Goal: Information Seeking & Learning: Learn about a topic

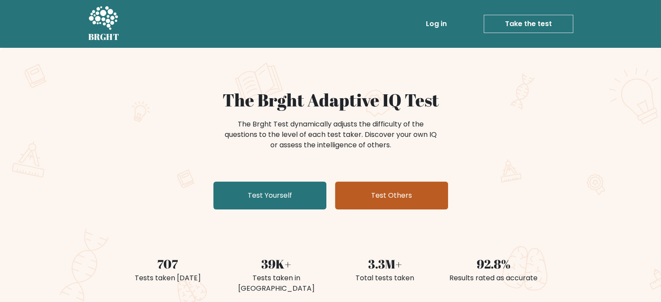
click at [344, 191] on link "Test Others" at bounding box center [391, 196] width 113 height 28
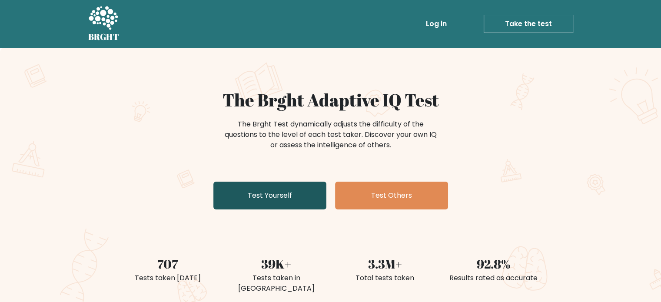
click at [268, 203] on link "Test Yourself" at bounding box center [269, 196] width 113 height 28
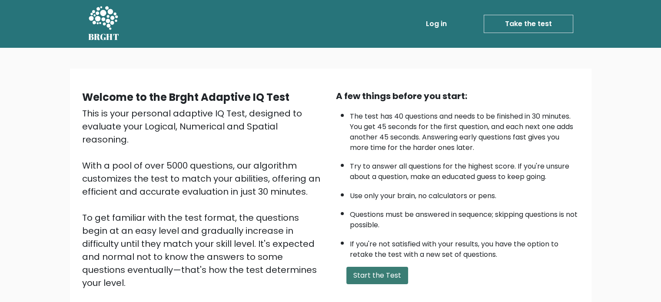
click at [363, 273] on button "Start the Test" at bounding box center [377, 275] width 62 height 17
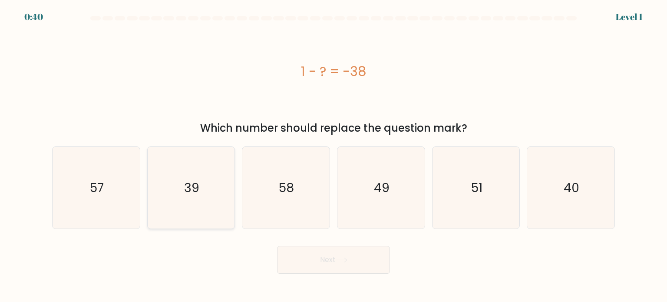
click at [185, 173] on icon "39" at bounding box center [191, 188] width 82 height 82
click at [334, 155] on input "b. 39" at bounding box center [334, 153] width 0 height 4
radio input "true"
click at [360, 261] on button "Next" at bounding box center [333, 260] width 113 height 28
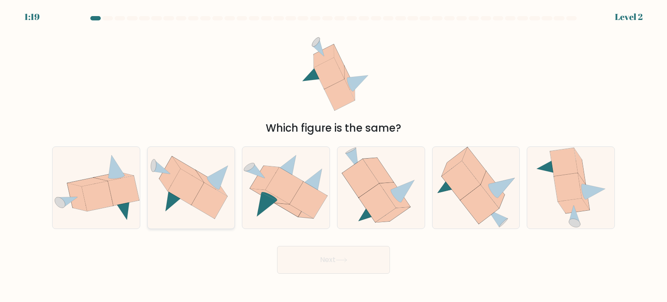
click at [186, 205] on icon at bounding box center [191, 187] width 87 height 63
click at [334, 155] on input "b." at bounding box center [334, 153] width 0 height 4
radio input "true"
click at [313, 265] on button "Next" at bounding box center [333, 260] width 113 height 28
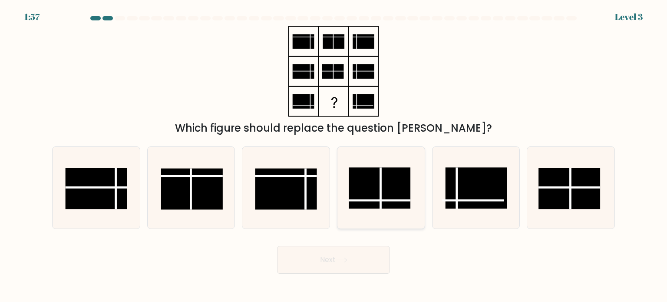
click at [372, 200] on line at bounding box center [380, 200] width 62 height 0
click at [334, 155] on input "d." at bounding box center [334, 153] width 0 height 4
radio input "true"
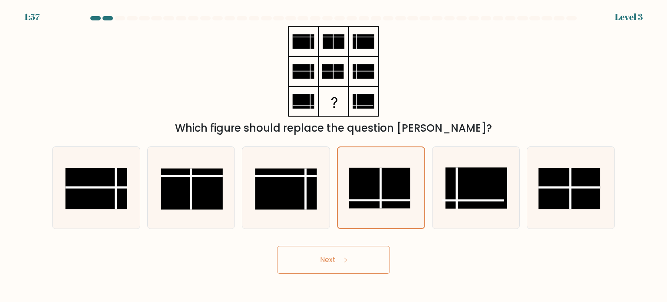
click at [346, 274] on body "1:57 Level 3" at bounding box center [333, 151] width 667 height 302
click at [344, 263] on button "Next" at bounding box center [333, 260] width 113 height 28
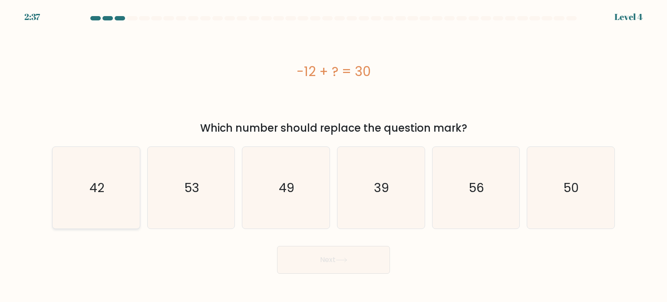
click at [97, 180] on text "42" at bounding box center [96, 186] width 15 height 17
click at [334, 155] on input "a. 42" at bounding box center [334, 153] width 0 height 4
radio input "true"
click at [377, 258] on button "Next" at bounding box center [333, 260] width 113 height 28
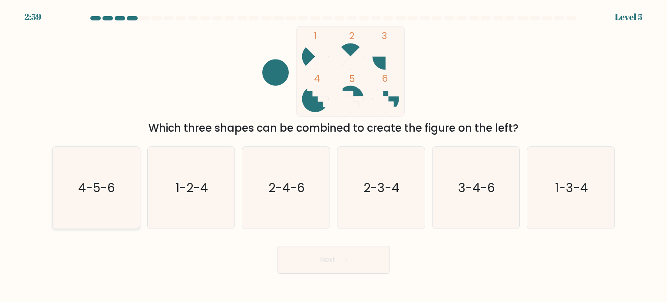
click at [86, 192] on text "4-5-6" at bounding box center [97, 186] width 37 height 17
click at [334, 155] on input "a. 4-5-6" at bounding box center [334, 153] width 0 height 4
radio input "true"
click at [318, 259] on button "Next" at bounding box center [333, 260] width 113 height 28
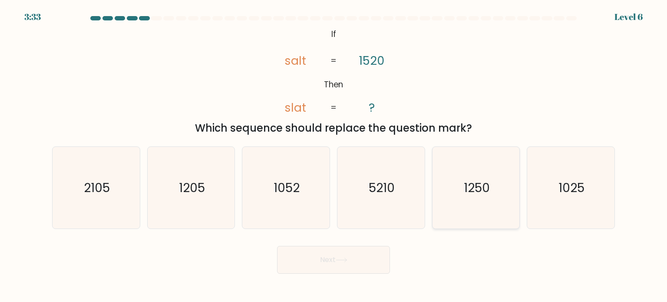
click at [471, 201] on icon "1250" at bounding box center [476, 188] width 82 height 82
click at [334, 155] on input "e. 1250" at bounding box center [334, 153] width 0 height 4
radio input "true"
click at [354, 255] on button "Next" at bounding box center [333, 260] width 113 height 28
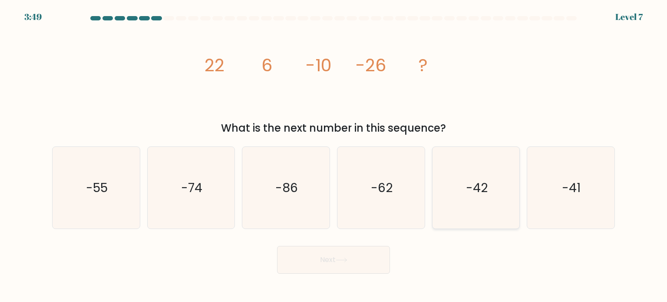
click at [453, 163] on icon "-42" at bounding box center [476, 188] width 82 height 82
click at [334, 155] on input "e. -42" at bounding box center [334, 153] width 0 height 4
radio input "true"
click at [354, 255] on button "Next" at bounding box center [333, 260] width 113 height 28
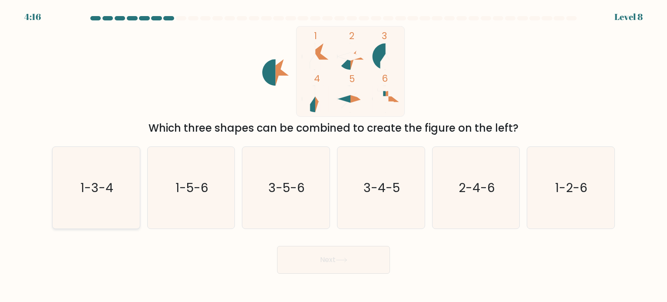
click at [83, 181] on text "1-3-4" at bounding box center [96, 186] width 33 height 17
click at [334, 155] on input "a. 1-3-4" at bounding box center [334, 153] width 0 height 4
radio input "true"
click at [354, 262] on button "Next" at bounding box center [333, 260] width 113 height 28
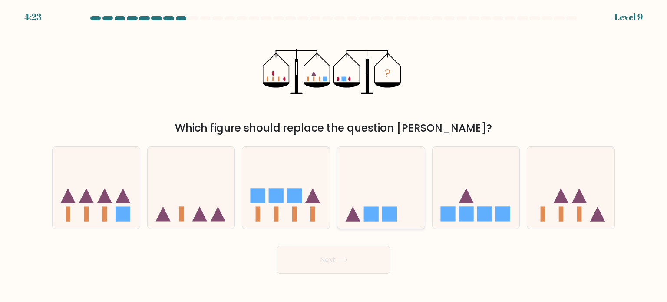
click at [382, 170] on icon at bounding box center [380, 188] width 87 height 72
click at [334, 155] on input "d." at bounding box center [334, 153] width 0 height 4
radio input "true"
click at [349, 264] on button "Next" at bounding box center [333, 260] width 113 height 28
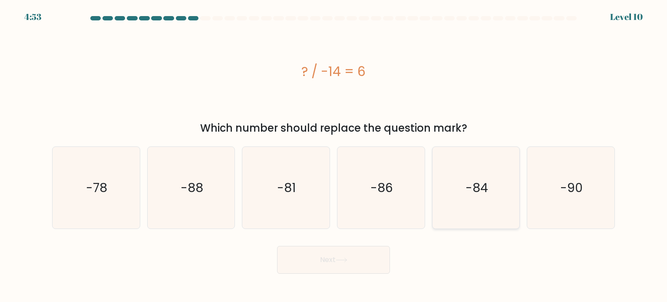
click at [469, 152] on icon "-84" at bounding box center [476, 188] width 82 height 82
click at [334, 152] on input "e. -84" at bounding box center [334, 153] width 0 height 4
radio input "true"
click at [343, 251] on button "Next" at bounding box center [333, 260] width 113 height 28
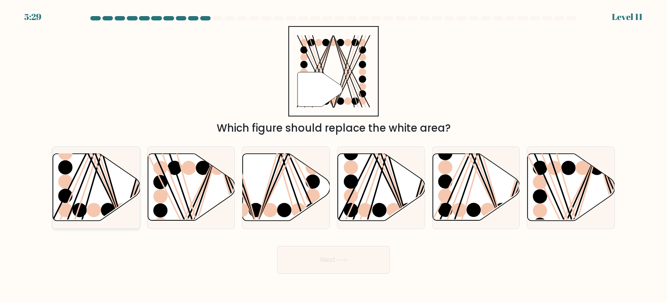
click at [106, 170] on icon at bounding box center [96, 187] width 87 height 67
click at [334, 155] on input "a." at bounding box center [334, 153] width 0 height 4
radio input "true"
click at [310, 259] on button "Next" at bounding box center [333, 260] width 113 height 28
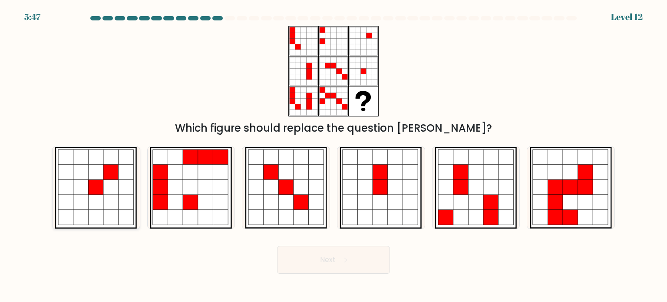
click at [102, 180] on icon at bounding box center [96, 186] width 15 height 15
click at [334, 155] on input "a." at bounding box center [334, 153] width 0 height 4
radio input "true"
click at [339, 269] on button "Next" at bounding box center [333, 260] width 113 height 28
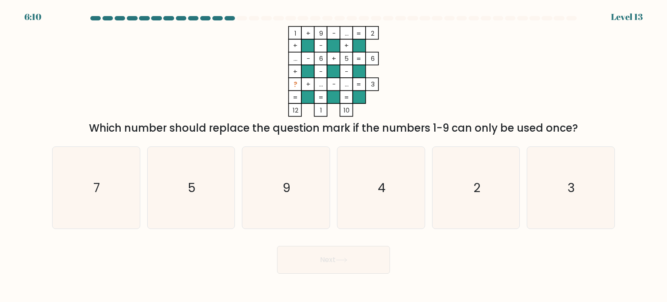
click at [319, 86] on tspan "..." at bounding box center [321, 83] width 4 height 9
click at [349, 35] on tspan "..." at bounding box center [347, 33] width 4 height 9
click at [294, 34] on tspan "1" at bounding box center [295, 33] width 2 height 9
drag, startPoint x: 346, startPoint y: 33, endPoint x: 351, endPoint y: 33, distance: 5.6
click at [351, 33] on icon "1 + 9 - ... 2 + - + ... - 6 + 5 6 + - - ? + ... - ... = 3 = = = = 12 1 10 =" at bounding box center [333, 71] width 261 height 91
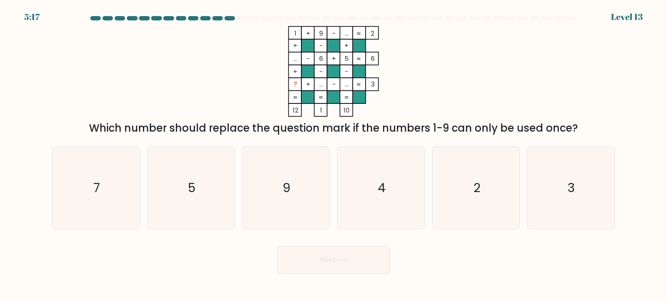
click at [358, 36] on tspan "=" at bounding box center [359, 33] width 5 height 9
drag, startPoint x: 349, startPoint y: 34, endPoint x: 335, endPoint y: 32, distance: 13.7
click at [335, 32] on icon "1 + 9 - ... 2 + - + ... - 6 + 5 6 + - - ? + ... - ... = 3 = = = = 12 1 10 =" at bounding box center [333, 71] width 261 height 91
click at [344, 57] on tspan "5" at bounding box center [346, 58] width 4 height 9
click at [386, 62] on icon "1 + 9 - ... 2 + - + ... - 6 + 5 6 + - - ? + ... - ... = 3 = = = = 12 1 10 =" at bounding box center [333, 71] width 261 height 91
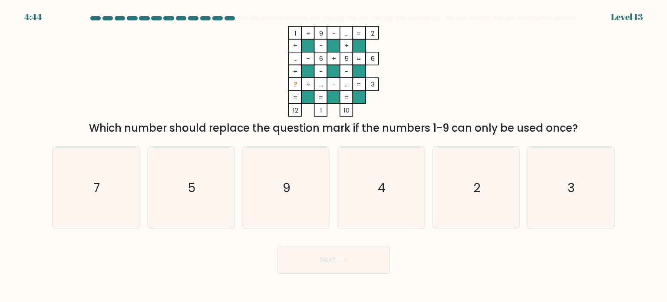
click at [345, 34] on tspan "..." at bounding box center [347, 33] width 4 height 9
click at [344, 61] on tspan "5" at bounding box center [346, 58] width 4 height 9
click at [347, 85] on tspan "..." at bounding box center [347, 83] width 4 height 9
click at [350, 86] on rect at bounding box center [346, 84] width 13 height 13
click at [345, 86] on tspan "..." at bounding box center [347, 83] width 4 height 9
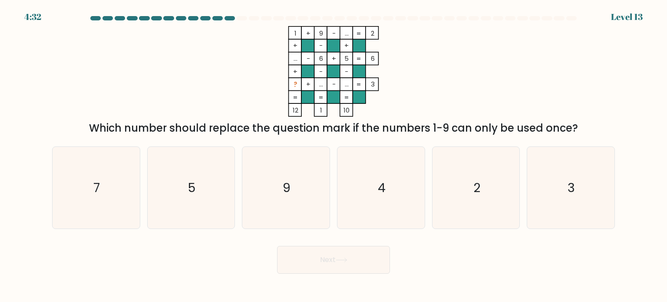
click at [355, 83] on rect at bounding box center [359, 84] width 13 height 13
click at [321, 86] on tspan "..." at bounding box center [321, 83] width 4 height 9
click at [345, 79] on tspan "..." at bounding box center [347, 83] width 4 height 9
click at [306, 85] on tspan "+" at bounding box center [308, 83] width 4 height 9
click at [371, 182] on icon "4" at bounding box center [381, 188] width 82 height 82
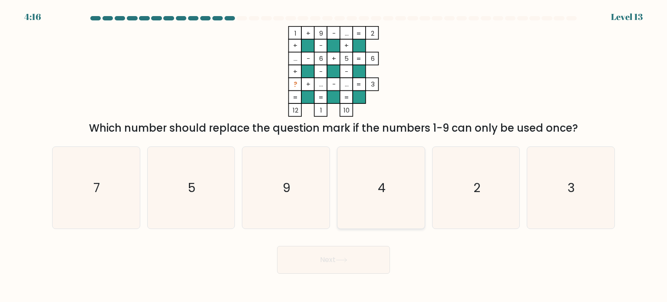
click at [334, 155] on input "d. 4" at bounding box center [334, 153] width 0 height 4
radio input "true"
click at [351, 246] on button "Next" at bounding box center [333, 260] width 113 height 28
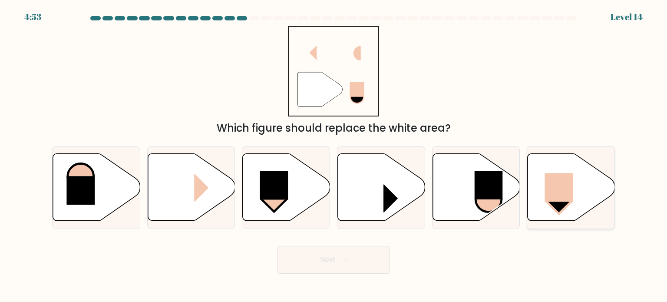
click at [572, 183] on rect at bounding box center [559, 187] width 28 height 29
click at [334, 155] on input "f." at bounding box center [334, 153] width 0 height 4
radio input "true"
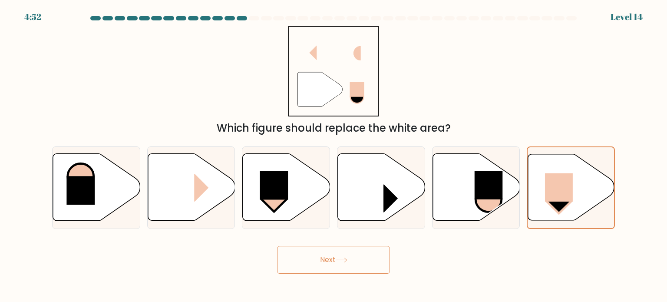
click at [359, 253] on button "Next" at bounding box center [333, 260] width 113 height 28
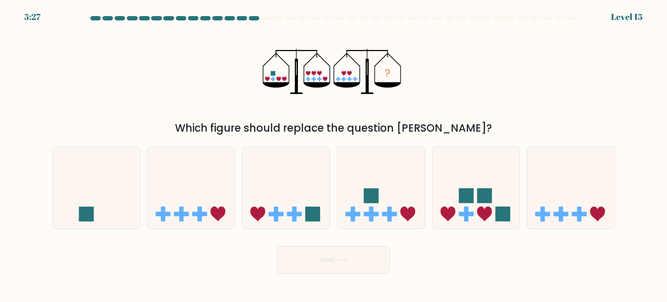
click at [307, 79] on icon "?" at bounding box center [334, 71] width 142 height 91
click at [320, 72] on g at bounding box center [317, 76] width 22 height 10
click at [312, 78] on icon "?" at bounding box center [334, 71] width 142 height 91
click at [319, 79] on rect at bounding box center [319, 78] width 5 height 1
click at [326, 79] on icon at bounding box center [325, 78] width 5 height 5
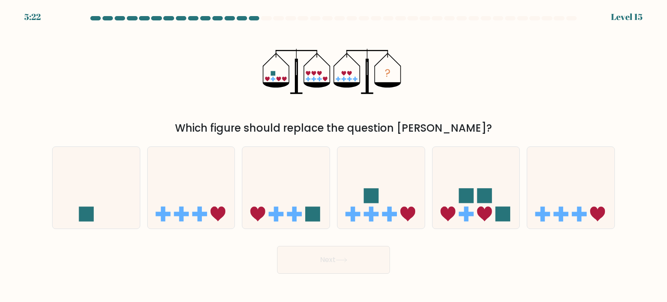
click at [271, 73] on rect at bounding box center [273, 73] width 5 height 5
click at [338, 79] on rect at bounding box center [337, 78] width 1 height 5
click at [343, 81] on icon "?" at bounding box center [334, 71] width 142 height 91
click at [352, 82] on icon "?" at bounding box center [334, 71] width 142 height 91
click at [332, 78] on icon "?" at bounding box center [334, 71] width 142 height 91
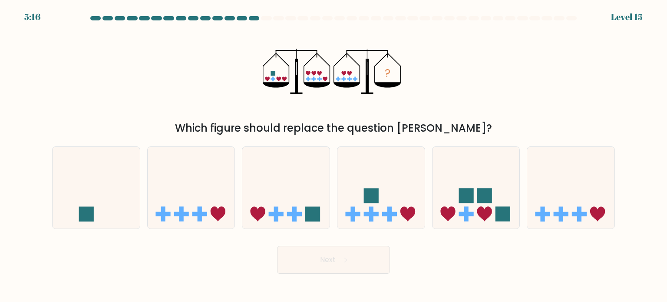
click at [343, 77] on rect at bounding box center [343, 78] width 1 height 5
click at [342, 70] on icon "?" at bounding box center [334, 71] width 142 height 91
click at [349, 78] on rect at bounding box center [349, 78] width 1 height 5
click at [358, 79] on icon "?" at bounding box center [334, 71] width 142 height 91
click at [348, 76] on icon "?" at bounding box center [334, 71] width 142 height 91
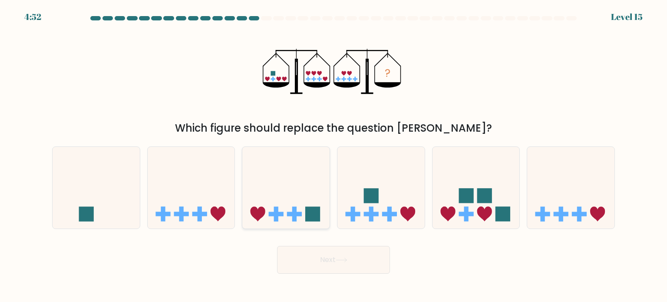
click at [270, 200] on icon at bounding box center [285, 188] width 87 height 72
click at [334, 155] on input "c." at bounding box center [334, 153] width 0 height 4
radio input "true"
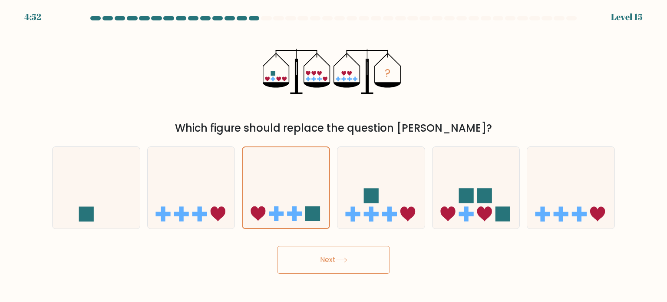
click at [332, 257] on button "Next" at bounding box center [333, 260] width 113 height 28
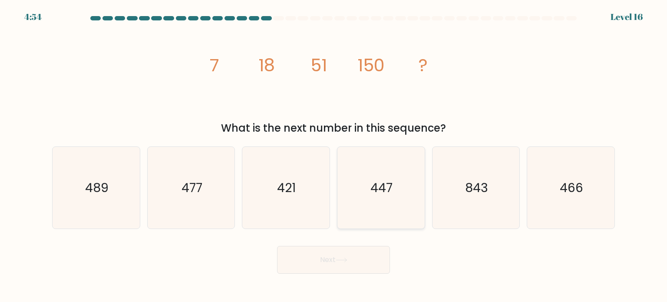
click at [358, 184] on icon "447" at bounding box center [381, 188] width 82 height 82
click at [334, 155] on input "d. 447" at bounding box center [334, 153] width 0 height 4
radio input "true"
click at [352, 246] on button "Next" at bounding box center [333, 260] width 113 height 28
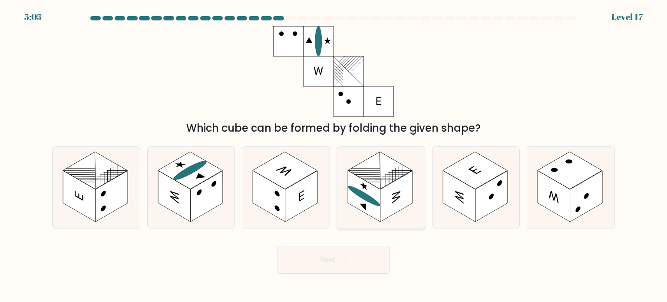
click at [378, 192] on rect at bounding box center [364, 195] width 33 height 51
click at [334, 155] on input "d." at bounding box center [334, 153] width 0 height 4
radio input "true"
click at [362, 258] on button "Next" at bounding box center [333, 260] width 113 height 28
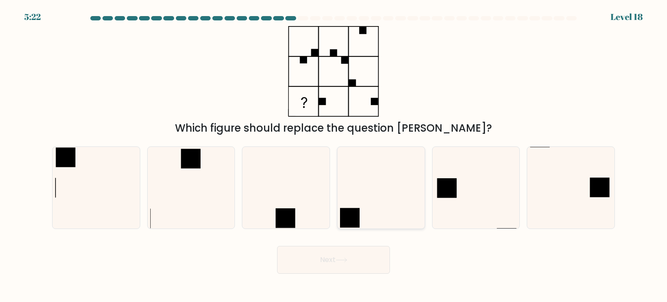
click at [368, 208] on icon at bounding box center [381, 188] width 82 height 82
click at [334, 155] on input "d." at bounding box center [334, 153] width 0 height 4
radio input "true"
click at [330, 264] on button "Next" at bounding box center [333, 260] width 113 height 28
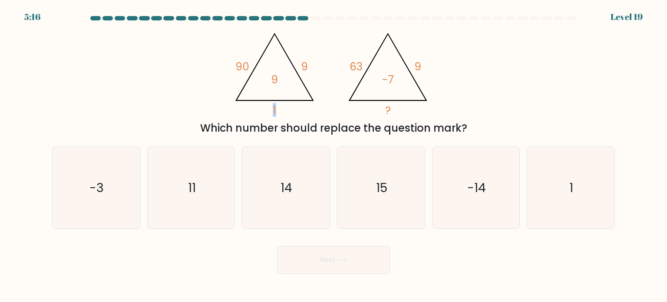
drag, startPoint x: 278, startPoint y: 103, endPoint x: 259, endPoint y: 108, distance: 20.1
click at [259, 108] on icon "@import url('https://fonts.googleapis.com/css?family=Abril+Fatface:400,100,100i…" at bounding box center [333, 71] width 208 height 91
click at [418, 62] on tspan "9" at bounding box center [417, 66] width 7 height 15
drag, startPoint x: 431, startPoint y: 62, endPoint x: 342, endPoint y: 87, distance: 92.5
click at [341, 86] on icon "@import url('https://fonts.googleapis.com/css?family=Abril+Fatface:400,100,100i…" at bounding box center [333, 71] width 208 height 91
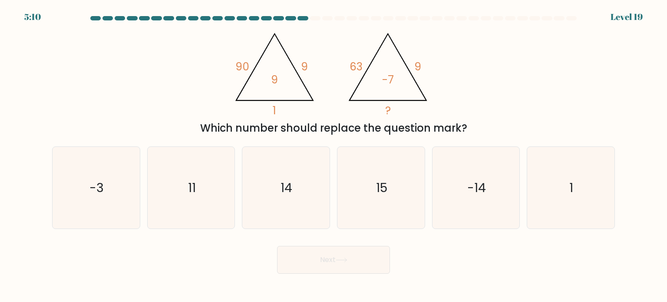
click at [393, 85] on tspan "-7" at bounding box center [388, 79] width 12 height 15
drag, startPoint x: 383, startPoint y: 83, endPoint x: 405, endPoint y: 82, distance: 22.6
click at [390, 82] on tspan "-7" at bounding box center [388, 79] width 12 height 15
click at [426, 79] on icon "@import url('https://fonts.googleapis.com/css?family=Abril+Fatface:400,100,100i…" at bounding box center [333, 71] width 208 height 91
drag, startPoint x: 386, startPoint y: 79, endPoint x: 378, endPoint y: 79, distance: 8.3
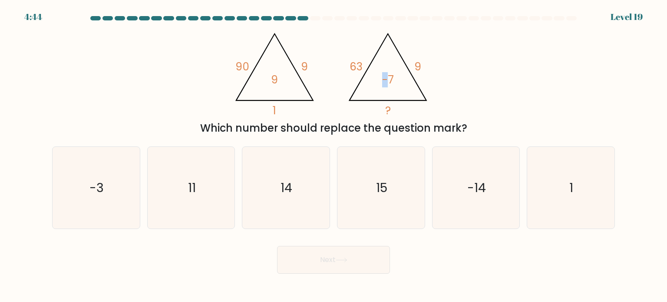
click at [378, 79] on icon "@import url('https://fonts.googleapis.com/css?family=Abril+Fatface:400,100,100i…" at bounding box center [333, 71] width 208 height 91
click at [393, 80] on tspan "-7" at bounding box center [388, 79] width 12 height 15
click at [561, 164] on icon "1" at bounding box center [571, 188] width 82 height 82
click at [334, 155] on input "f. 1" at bounding box center [334, 153] width 0 height 4
radio input "true"
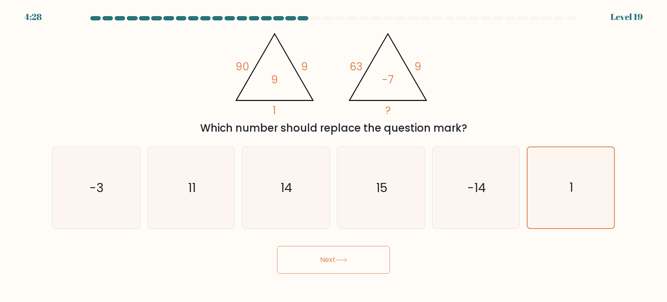
click at [360, 251] on button "Next" at bounding box center [333, 260] width 113 height 28
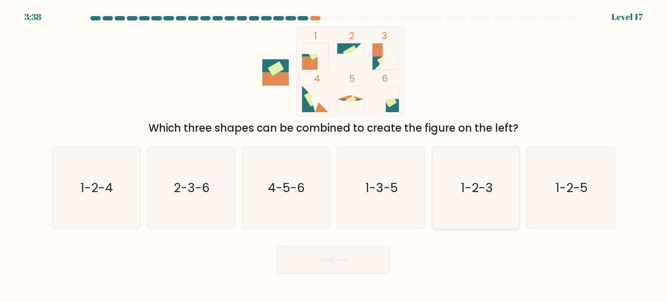
click at [451, 199] on icon "1-2-3" at bounding box center [476, 188] width 82 height 82
click at [334, 155] on input "e. 1-2-3" at bounding box center [334, 153] width 0 height 4
radio input "true"
click at [321, 270] on button "Next" at bounding box center [333, 260] width 113 height 28
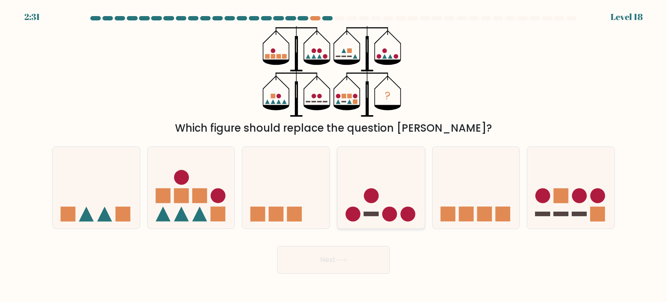
click at [378, 196] on circle at bounding box center [371, 195] width 15 height 15
click at [334, 155] on input "d." at bounding box center [334, 153] width 0 height 4
radio input "true"
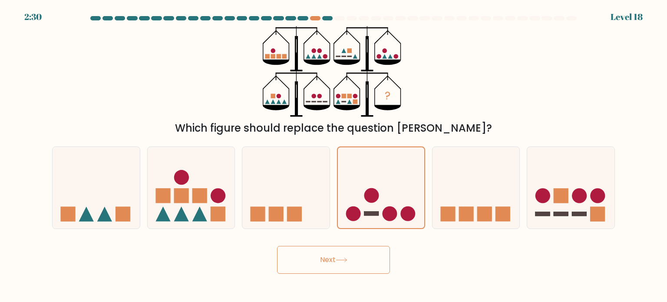
click at [335, 271] on button "Next" at bounding box center [333, 260] width 113 height 28
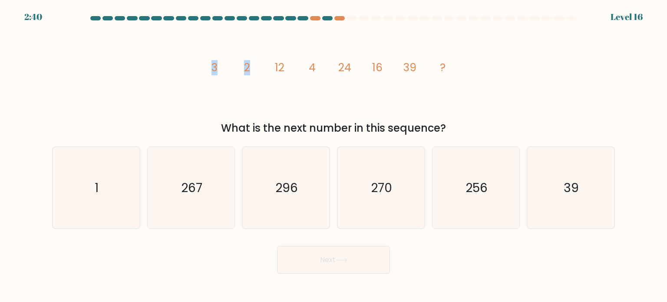
drag, startPoint x: 257, startPoint y: 69, endPoint x: 207, endPoint y: 69, distance: 49.9
click at [207, 69] on icon "image/svg+xml 3 2 12 4 24 16 39 ?" at bounding box center [333, 71] width 261 height 91
click at [277, 69] on tspan "12" at bounding box center [280, 67] width 10 height 15
drag, startPoint x: 318, startPoint y: 67, endPoint x: 294, endPoint y: 68, distance: 24.3
click at [271, 64] on icon "image/svg+xml 3 2 12 4 24 16 39 ?" at bounding box center [333, 71] width 261 height 91
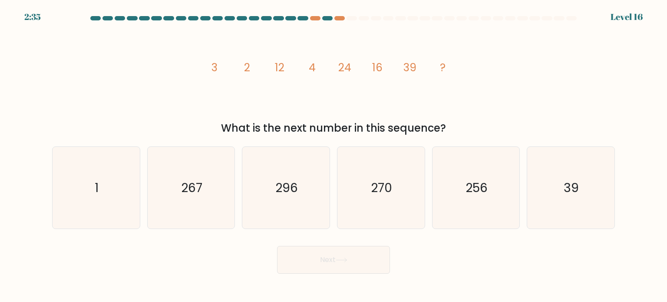
click at [347, 67] on tspan "24" at bounding box center [344, 67] width 13 height 15
drag, startPoint x: 354, startPoint y: 67, endPoint x: 309, endPoint y: 66, distance: 45.2
click at [309, 66] on icon "image/svg+xml 3 2 12 4 24 16 39 ?" at bounding box center [333, 71] width 261 height 91
click at [278, 177] on icon "296" at bounding box center [286, 188] width 82 height 82
click at [334, 155] on input "c. 296" at bounding box center [334, 153] width 0 height 4
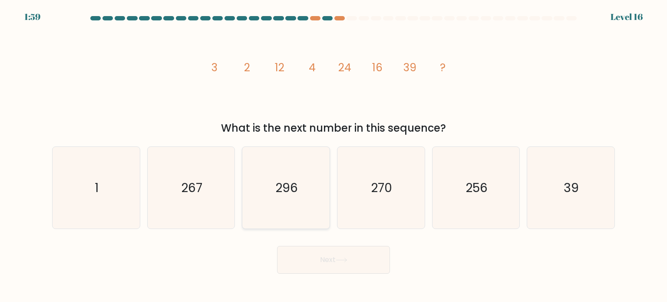
radio input "true"
click at [337, 261] on button "Next" at bounding box center [333, 260] width 113 height 28
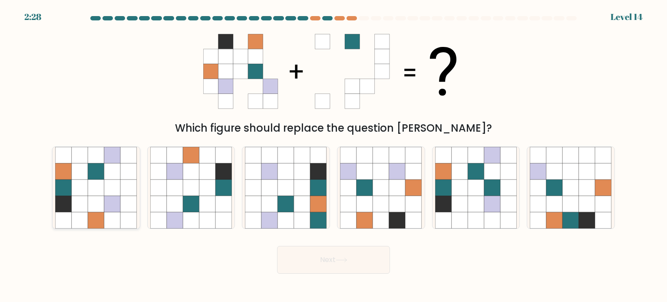
click at [139, 193] on div at bounding box center [96, 187] width 88 height 83
click at [334, 155] on input "a." at bounding box center [334, 153] width 0 height 4
radio input "true"
click at [342, 262] on icon at bounding box center [342, 260] width 12 height 5
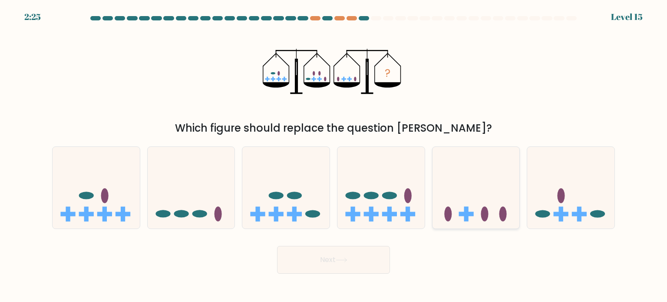
click at [465, 200] on icon at bounding box center [476, 188] width 87 height 72
click at [334, 155] on input "e." at bounding box center [334, 153] width 0 height 4
radio input "true"
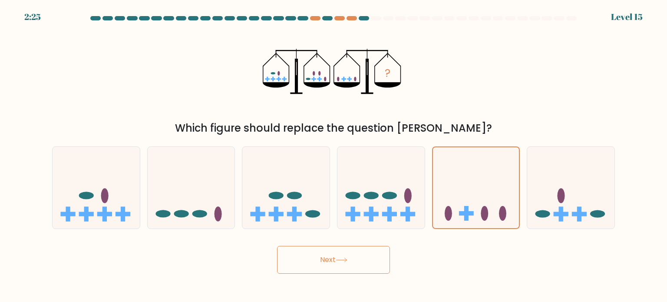
click at [340, 268] on button "Next" at bounding box center [333, 260] width 113 height 28
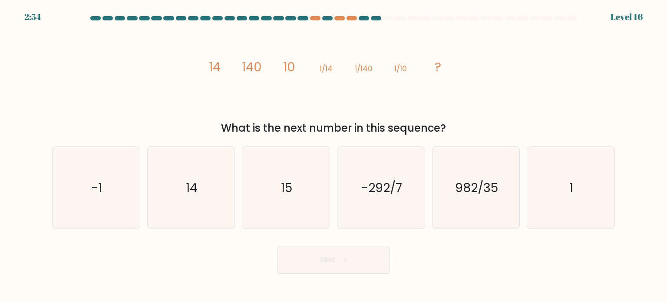
drag, startPoint x: 205, startPoint y: 62, endPoint x: 209, endPoint y: 75, distance: 13.5
click at [209, 75] on icon "image/svg+xml 14 140 10 1/14 1/140 1/10 ?" at bounding box center [333, 71] width 261 height 91
click at [246, 63] on tspan "140" at bounding box center [252, 66] width 20 height 17
drag, startPoint x: 251, startPoint y: 63, endPoint x: 258, endPoint y: 67, distance: 8.4
click at [239, 66] on icon "image/svg+xml 14 140 10 1/14 1/140 1/10 ?" at bounding box center [333, 71] width 261 height 91
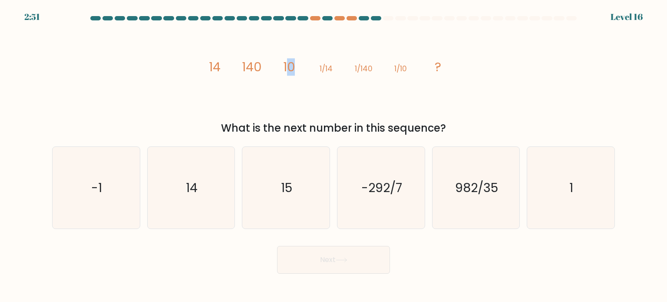
click at [287, 63] on tspan "10" at bounding box center [289, 66] width 12 height 17
drag, startPoint x: 251, startPoint y: 68, endPoint x: 239, endPoint y: 69, distance: 12.2
click at [247, 69] on tspan "140" at bounding box center [252, 66] width 20 height 17
click at [286, 68] on tspan "10" at bounding box center [289, 66] width 12 height 17
drag, startPoint x: 327, startPoint y: 69, endPoint x: 321, endPoint y: 69, distance: 5.2
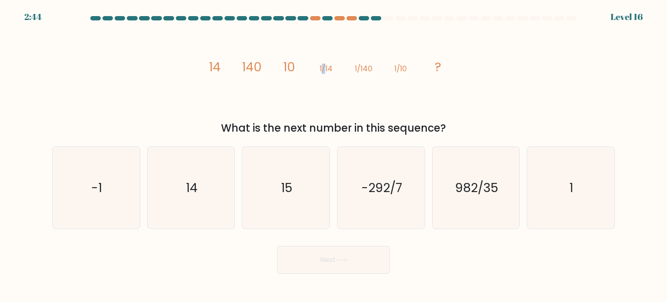
click at [321, 69] on tspan "1/14" at bounding box center [326, 68] width 13 height 10
click at [320, 76] on icon "image/svg+xml 14 140 10 1/14 1/140 1/10 ?" at bounding box center [333, 71] width 261 height 91
drag, startPoint x: 332, startPoint y: 69, endPoint x: 325, endPoint y: 76, distance: 10.5
click at [325, 76] on icon "image/svg+xml 14 140 10 1/14 1/140 1/10 ?" at bounding box center [333, 71] width 261 height 91
click at [336, 74] on icon "image/svg+xml 14 140 10 1/14 1/140 1/10 ?" at bounding box center [333, 71] width 261 height 91
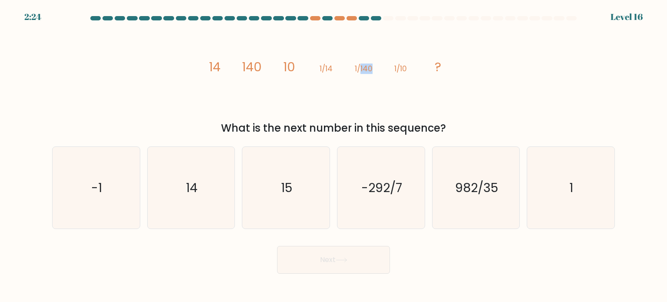
drag, startPoint x: 372, startPoint y: 63, endPoint x: 361, endPoint y: 78, distance: 18.4
click at [361, 78] on icon "image/svg+xml 14 140 10 1/14 1/140 1/10 ?" at bounding box center [333, 71] width 261 height 91
click at [363, 74] on icon "image/svg+xml 14 140 10 1/14 1/140 1/10 ?" at bounding box center [333, 71] width 261 height 91
drag, startPoint x: 404, startPoint y: 63, endPoint x: 399, endPoint y: 69, distance: 8.1
click at [399, 69] on icon "image/svg+xml 14 140 10 1/14 1/140 1/10 ?" at bounding box center [333, 71] width 261 height 91
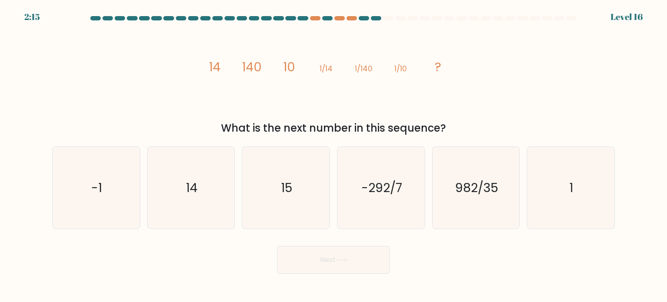
click at [398, 60] on icon "image/svg+xml 14 140 10 1/14 1/140 1/10 ?" at bounding box center [333, 71] width 261 height 91
drag, startPoint x: 234, startPoint y: 65, endPoint x: 220, endPoint y: 64, distance: 13.5
click at [220, 64] on icon "image/svg+xml 14 140 10 1/14 1/140 1/10 ?" at bounding box center [333, 71] width 261 height 91
drag, startPoint x: 210, startPoint y: 59, endPoint x: 262, endPoint y: 60, distance: 52.1
click at [264, 61] on icon "image/svg+xml 14 140 10 1/14 1/140 1/10 ?" at bounding box center [333, 71] width 261 height 91
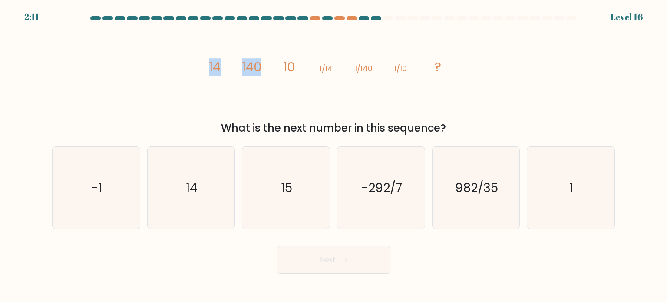
click at [215, 41] on icon "image/svg+xml 14 140 10 1/14 1/140 1/10 ?" at bounding box center [333, 71] width 261 height 91
click at [214, 169] on icon "14" at bounding box center [191, 188] width 82 height 82
click at [334, 155] on input "b. 14" at bounding box center [334, 153] width 0 height 4
radio input "true"
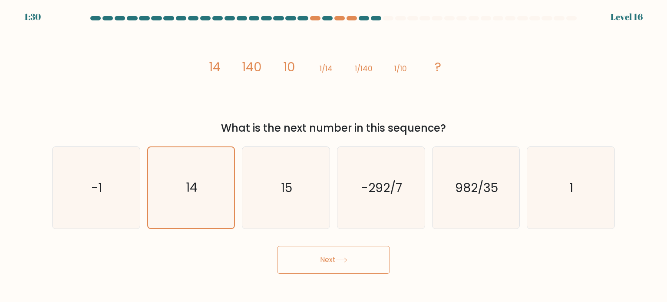
click at [323, 267] on button "Next" at bounding box center [333, 260] width 113 height 28
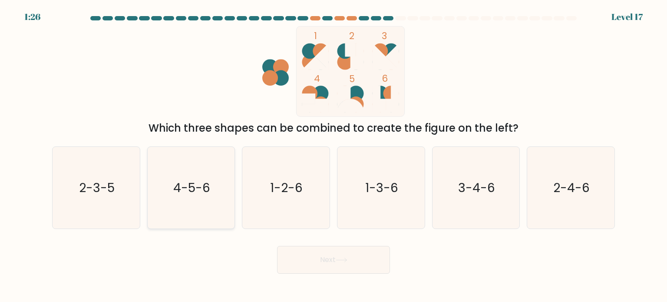
click at [198, 180] on text "4-5-6" at bounding box center [191, 186] width 37 height 17
click at [334, 155] on input "b. 4-5-6" at bounding box center [334, 153] width 0 height 4
radio input "true"
click at [307, 252] on button "Next" at bounding box center [333, 260] width 113 height 28
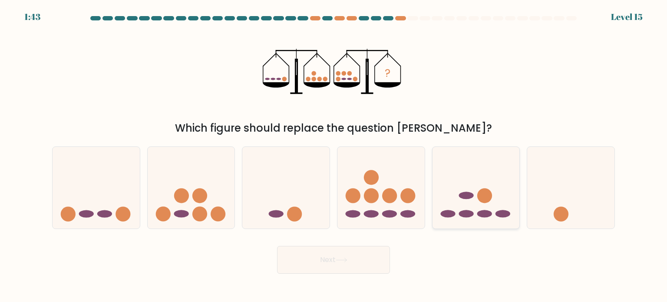
click at [471, 200] on icon at bounding box center [476, 188] width 87 height 72
click at [334, 155] on input "e." at bounding box center [334, 153] width 0 height 4
radio input "true"
click at [357, 253] on button "Next" at bounding box center [333, 260] width 113 height 28
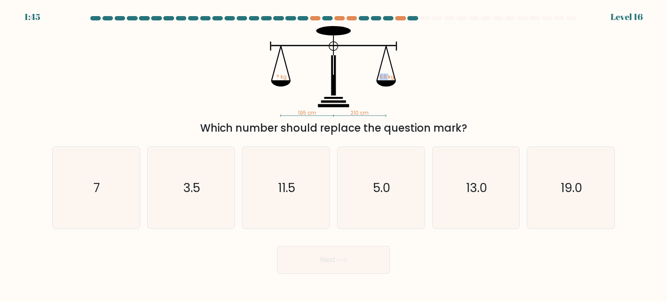
drag, startPoint x: 388, startPoint y: 69, endPoint x: 375, endPoint y: 68, distance: 13.1
click at [375, 68] on icon "195 cm 210 cm ? kg 6.5 kg" at bounding box center [333, 71] width 261 height 91
click at [384, 88] on icon "195 cm 210 cm ? kg 6.5 kg" at bounding box center [333, 71] width 261 height 91
click at [387, 185] on text "5.0" at bounding box center [381, 186] width 17 height 17
click at [334, 155] on input "d. 5.0" at bounding box center [334, 153] width 0 height 4
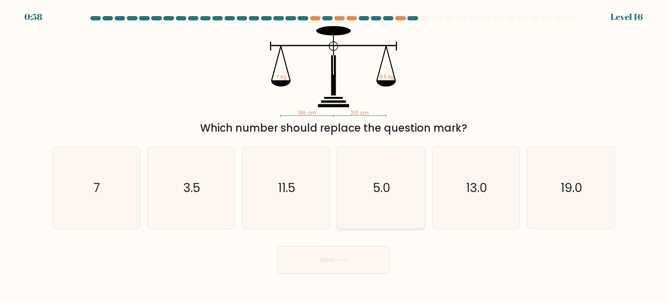
radio input "true"
click at [354, 257] on button "Next" at bounding box center [333, 260] width 113 height 28
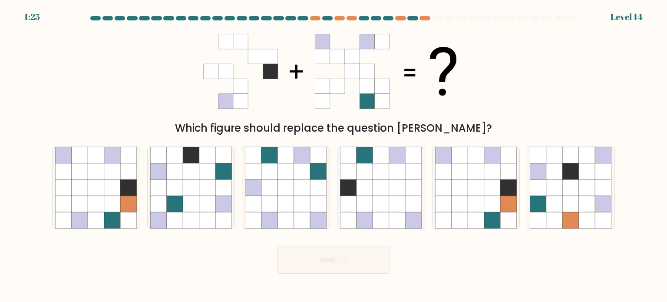
click at [226, 102] on icon at bounding box center [225, 101] width 15 height 15
click at [275, 71] on icon at bounding box center [270, 71] width 15 height 15
drag, startPoint x: 339, startPoint y: 102, endPoint x: 352, endPoint y: 95, distance: 14.8
click at [340, 103] on icon at bounding box center [337, 101] width 15 height 15
click at [363, 188] on icon at bounding box center [365, 187] width 17 height 17
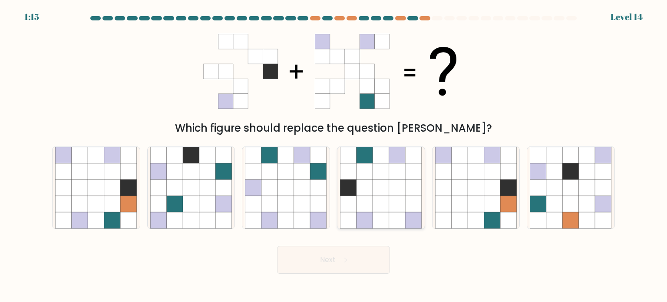
click at [334, 155] on input "d." at bounding box center [334, 153] width 0 height 4
radio input "true"
click at [358, 281] on body "1:15 Level 14" at bounding box center [333, 151] width 667 height 302
click at [358, 261] on button "Next" at bounding box center [333, 260] width 113 height 28
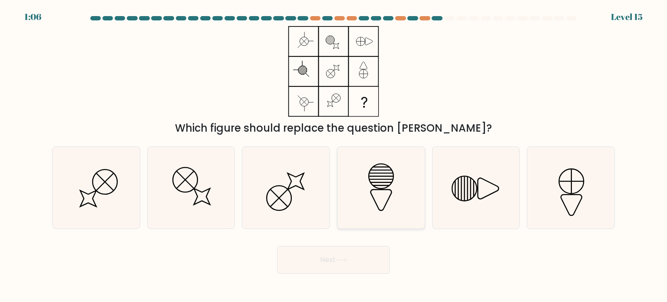
click at [408, 185] on icon at bounding box center [381, 188] width 82 height 82
click at [334, 155] on input "d." at bounding box center [334, 153] width 0 height 4
radio input "true"
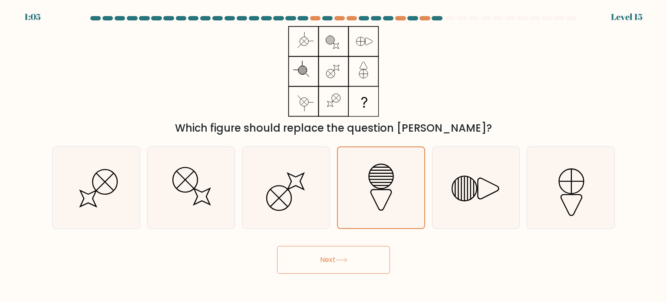
click at [344, 258] on button "Next" at bounding box center [333, 260] width 113 height 28
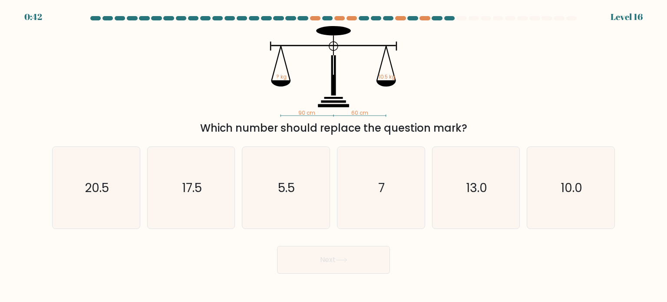
click at [634, 50] on form at bounding box center [333, 145] width 667 height 258
click at [285, 185] on text "5.5" at bounding box center [286, 186] width 17 height 17
click at [334, 155] on input "c. 5.5" at bounding box center [334, 153] width 0 height 4
radio input "true"
click at [345, 254] on button "Next" at bounding box center [333, 260] width 113 height 28
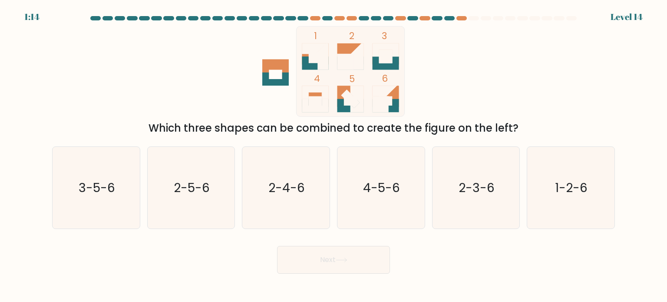
click at [347, 264] on button "Next" at bounding box center [333, 260] width 113 height 28
click at [494, 41] on div "1 2 3 4 5 6 Which three shapes can be combined to create the figure on the left?" at bounding box center [333, 81] width 573 height 110
click at [557, 188] on text "1-2-6" at bounding box center [571, 186] width 33 height 17
click at [334, 155] on input "f. 1-2-6" at bounding box center [334, 153] width 0 height 4
radio input "true"
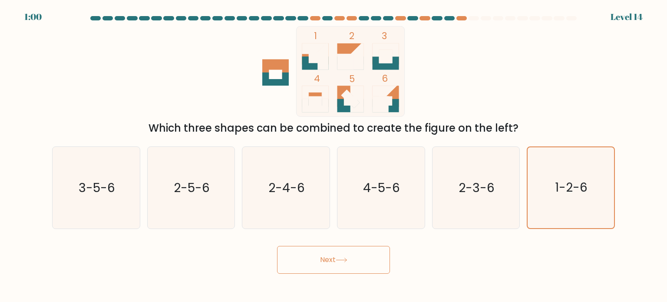
click at [361, 255] on button "Next" at bounding box center [333, 260] width 113 height 28
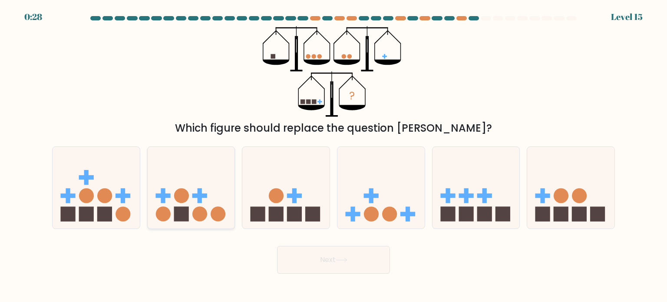
click at [219, 216] on circle at bounding box center [218, 213] width 15 height 15
click at [334, 155] on input "b." at bounding box center [334, 153] width 0 height 4
radio input "true"
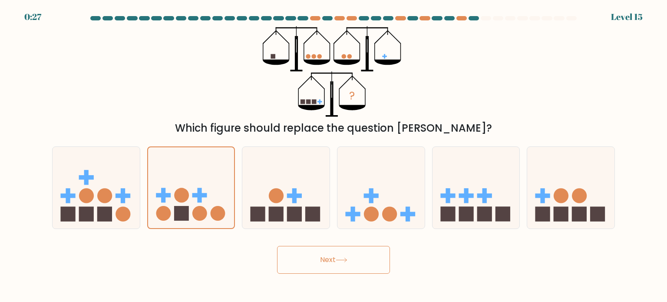
click at [307, 245] on div "Next" at bounding box center [333, 256] width 573 height 34
click at [336, 258] on button "Next" at bounding box center [333, 260] width 113 height 28
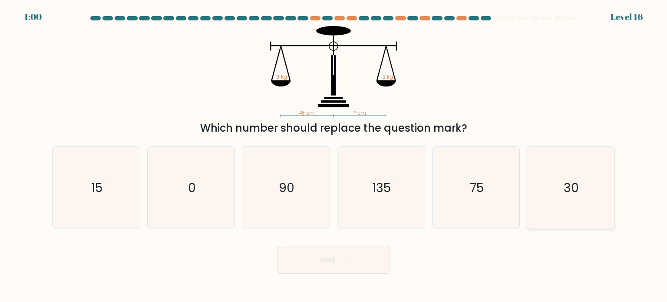
click at [540, 182] on icon "30" at bounding box center [571, 188] width 82 height 82
click at [334, 155] on input "f. 30" at bounding box center [334, 153] width 0 height 4
radio input "true"
click at [363, 254] on button "Next" at bounding box center [333, 260] width 113 height 28
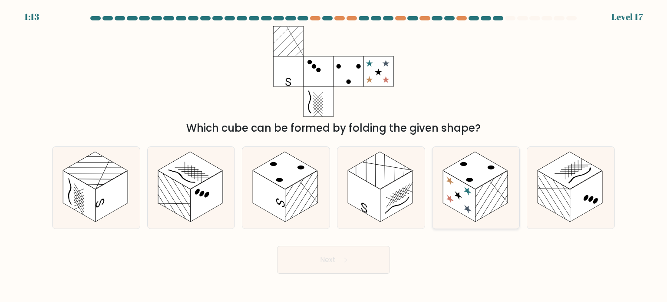
click at [475, 174] on rect at bounding box center [475, 170] width 65 height 37
click at [334, 155] on input "e." at bounding box center [334, 153] width 0 height 4
radio input "true"
click at [364, 265] on button "Next" at bounding box center [333, 260] width 113 height 28
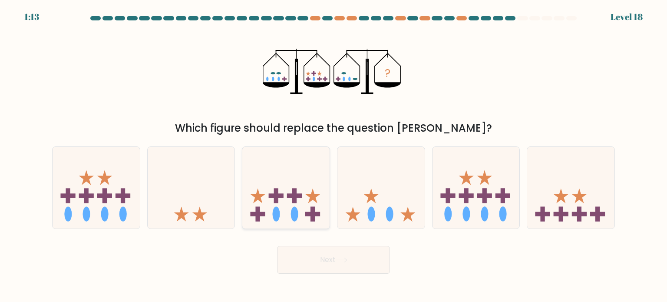
click at [314, 184] on icon at bounding box center [285, 188] width 87 height 72
click at [334, 155] on input "c." at bounding box center [334, 153] width 0 height 4
radio input "true"
click at [346, 262] on icon at bounding box center [342, 260] width 12 height 5
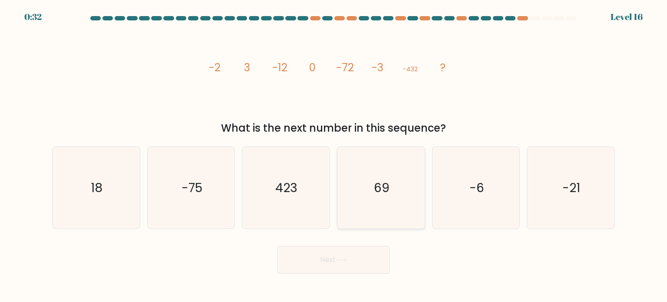
drag, startPoint x: 400, startPoint y: 184, endPoint x: 395, endPoint y: 200, distance: 17.3
click at [400, 184] on icon "69" at bounding box center [381, 188] width 82 height 82
click at [334, 155] on input "d. 69" at bounding box center [334, 153] width 0 height 4
radio input "true"
click at [361, 270] on button "Next" at bounding box center [333, 260] width 113 height 28
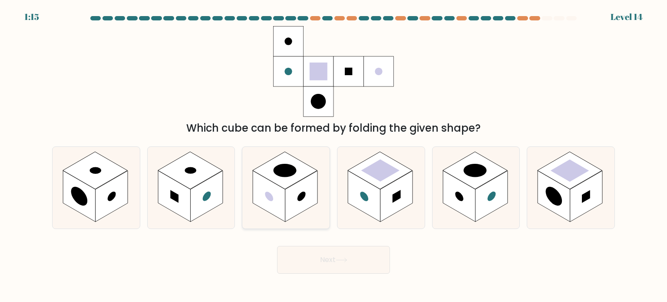
click at [295, 205] on rect at bounding box center [301, 196] width 33 height 51
click at [334, 155] on input "c." at bounding box center [334, 153] width 0 height 4
radio input "true"
click at [338, 255] on button "Next" at bounding box center [333, 260] width 113 height 28
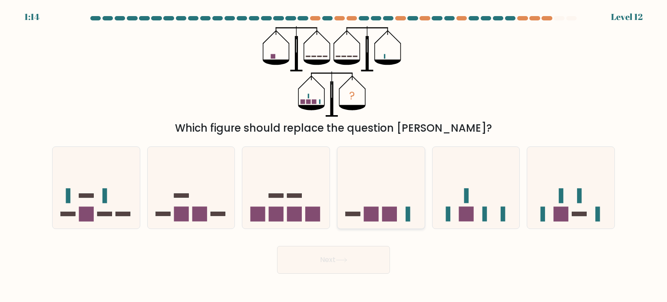
click at [388, 206] on icon at bounding box center [380, 188] width 87 height 72
click at [334, 155] on input "d." at bounding box center [334, 153] width 0 height 4
radio input "true"
click at [339, 255] on button "Next" at bounding box center [333, 260] width 113 height 28
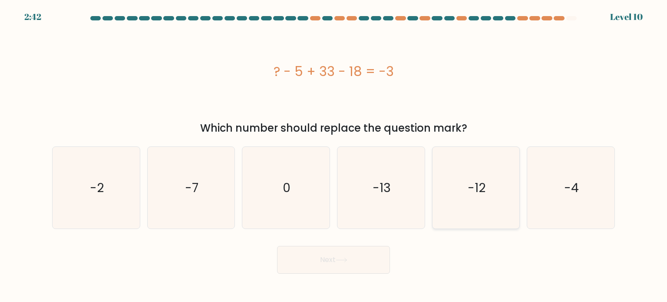
click at [467, 189] on icon "-12" at bounding box center [476, 188] width 82 height 82
click at [334, 155] on input "e. -12" at bounding box center [334, 153] width 0 height 4
radio input "true"
click at [373, 260] on button "Next" at bounding box center [333, 260] width 113 height 28
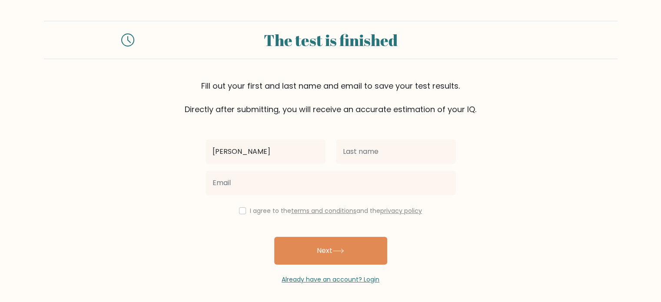
type input "[PERSON_NAME]"
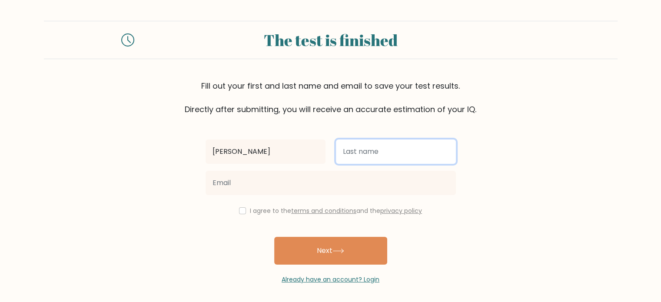
click at [356, 149] on input "text" at bounding box center [396, 151] width 120 height 24
type input "ünlü"
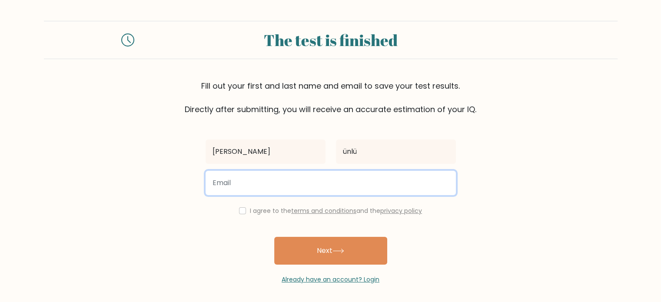
click at [275, 189] on input "email" at bounding box center [330, 183] width 250 height 24
type input "[EMAIL_ADDRESS][DOMAIN_NAME]"
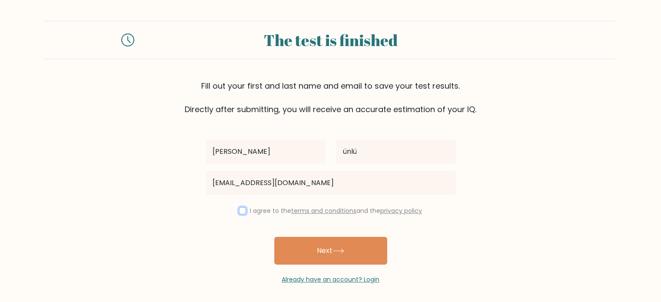
click at [239, 208] on input "checkbox" at bounding box center [242, 210] width 7 height 7
checkbox input "true"
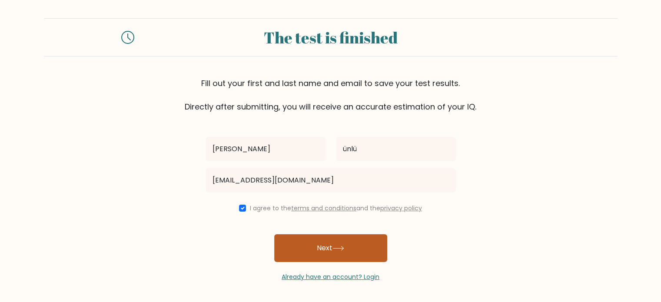
click at [302, 250] on button "Next" at bounding box center [330, 248] width 113 height 28
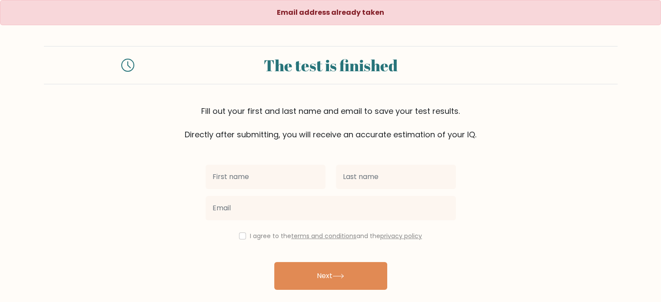
click at [243, 176] on input "text" at bounding box center [265, 177] width 120 height 24
type input "[PERSON_NAME]"
click at [375, 164] on div at bounding box center [396, 176] width 130 height 31
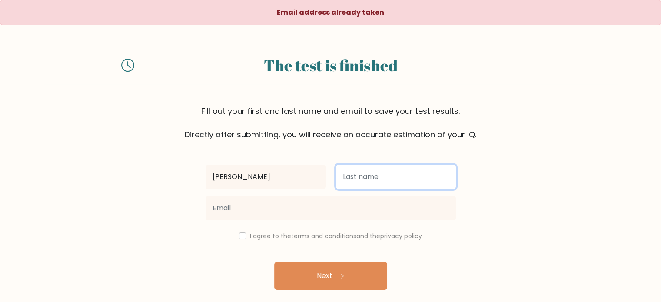
click at [375, 166] on input "text" at bounding box center [396, 177] width 120 height 24
type input "ünlü"
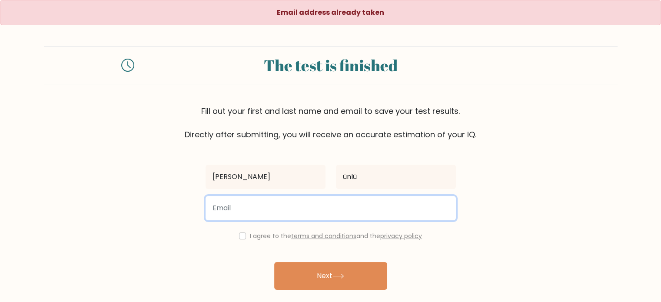
click at [330, 215] on input "email" at bounding box center [330, 208] width 250 height 24
type input "musumutmizrak@gmail.com"
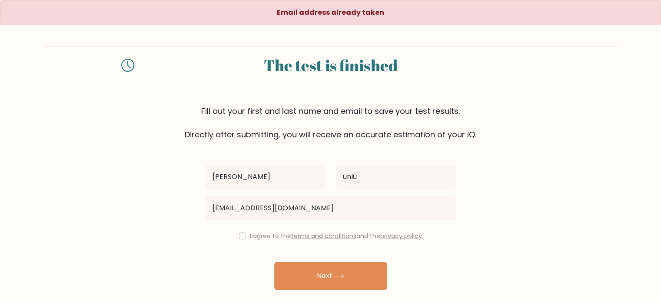
click at [242, 232] on div "I agree to the terms and conditions and the privacy policy" at bounding box center [330, 236] width 261 height 10
click at [237, 239] on div "I agree to the terms and conditions and the privacy policy" at bounding box center [330, 236] width 261 height 10
click at [239, 236] on input "checkbox" at bounding box center [242, 235] width 7 height 7
checkbox input "true"
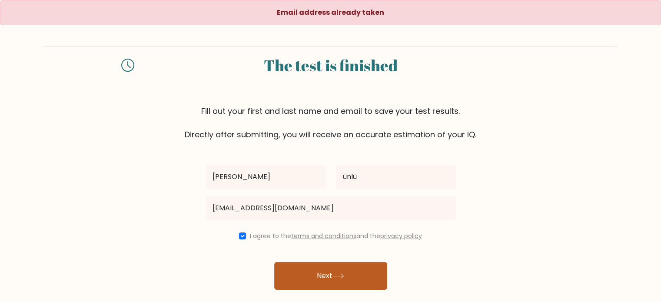
click at [307, 274] on button "Next" at bounding box center [330, 276] width 113 height 28
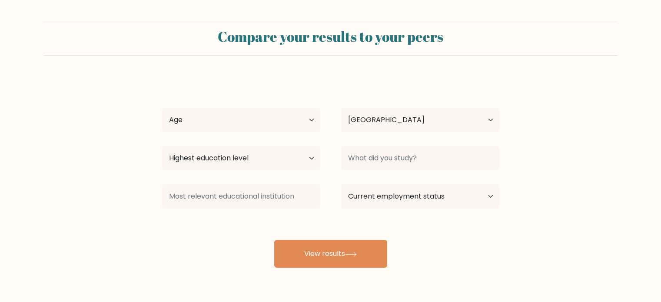
select select "TR"
click at [238, 122] on select "Age Under [DEMOGRAPHIC_DATA] [DEMOGRAPHIC_DATA] [DEMOGRAPHIC_DATA] [DEMOGRAPHIC…" at bounding box center [241, 120] width 158 height 24
select select "18_24"
click at [162, 108] on select "Age Under [DEMOGRAPHIC_DATA] [DEMOGRAPHIC_DATA] [DEMOGRAPHIC_DATA] [DEMOGRAPHIC…" at bounding box center [241, 120] width 158 height 24
click at [220, 156] on select "Highest education level No schooling Primary Lower Secondary Upper Secondary Oc…" at bounding box center [241, 158] width 158 height 24
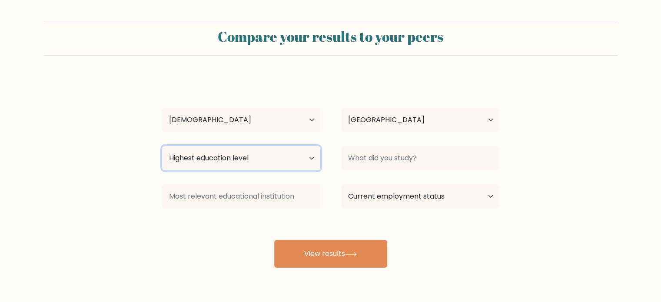
select select "no_schooling"
click at [162, 146] on select "Highest education level No schooling Primary Lower Secondary Upper Secondary Oc…" at bounding box center [241, 158] width 158 height 24
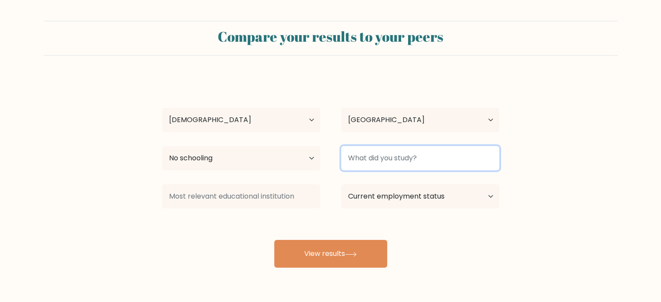
click at [387, 162] on input at bounding box center [420, 158] width 158 height 24
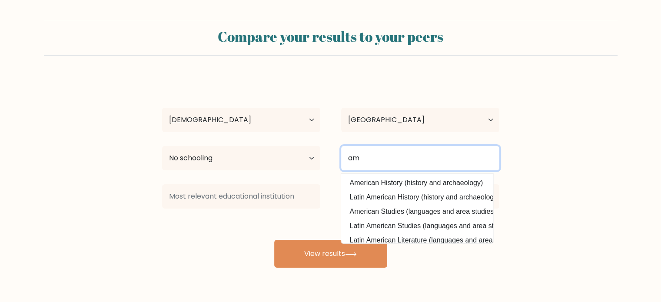
type input "am"
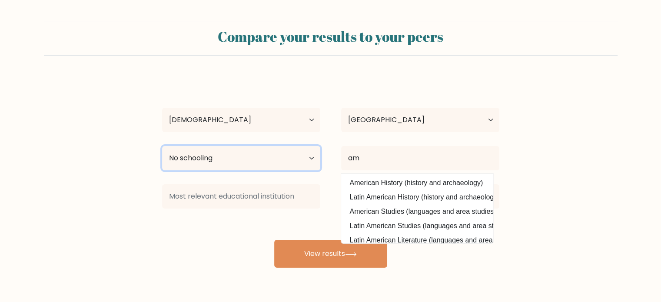
click at [268, 162] on select "Highest education level No schooling Primary Lower Secondary Upper Secondary Oc…" at bounding box center [241, 158] width 158 height 24
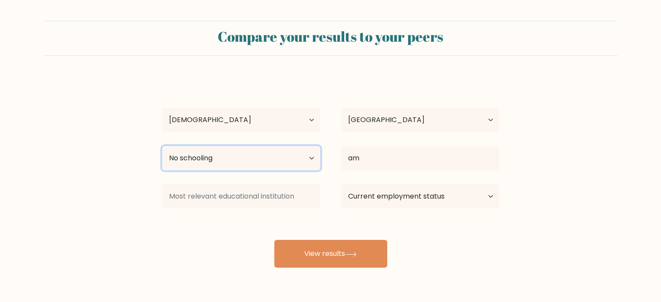
select select "occupation_specific"
click at [162, 146] on select "Highest education level No schooling Primary Lower Secondary Upper Secondary Oc…" at bounding box center [241, 158] width 158 height 24
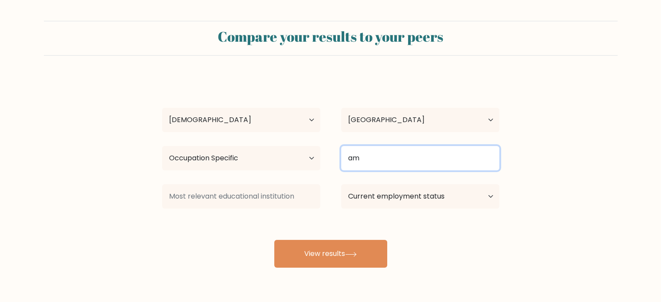
click at [395, 152] on input "am" at bounding box center [420, 158] width 158 height 24
type input "a"
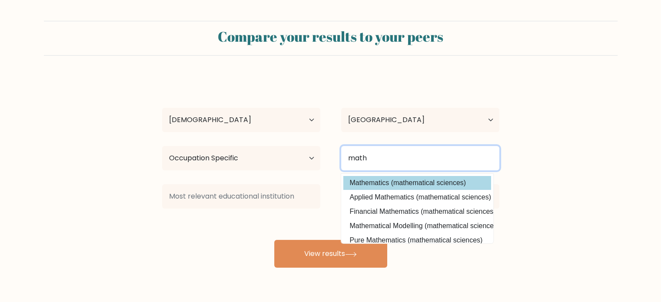
type input "math"
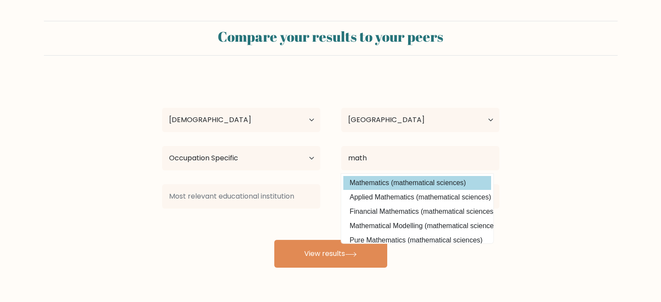
click at [400, 184] on div "ahmet ünlü Age Under 18 years old 18-24 years old 25-34 years old 35-44 years o…" at bounding box center [330, 171] width 347 height 191
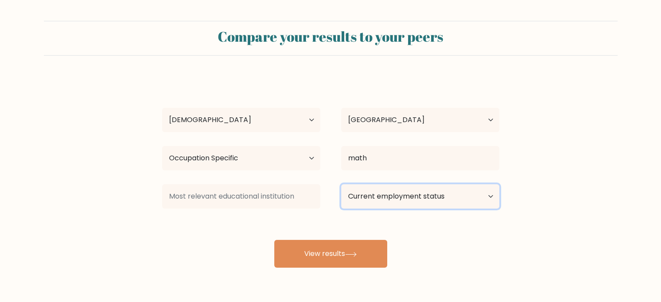
click at [367, 198] on select "Current employment status Employed Student Retired Other / prefer not to answer" at bounding box center [420, 196] width 158 height 24
select select "student"
click at [341, 184] on select "Current employment status Employed Student Retired Other / prefer not to answer" at bounding box center [420, 196] width 158 height 24
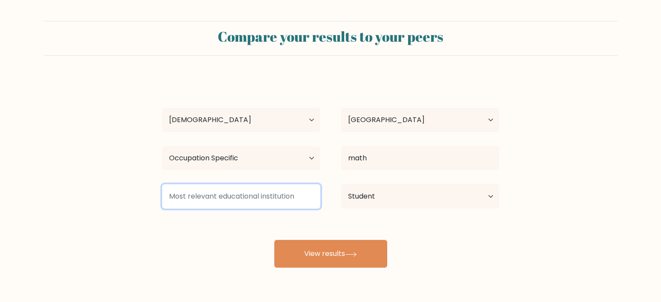
click at [243, 199] on input at bounding box center [241, 196] width 158 height 24
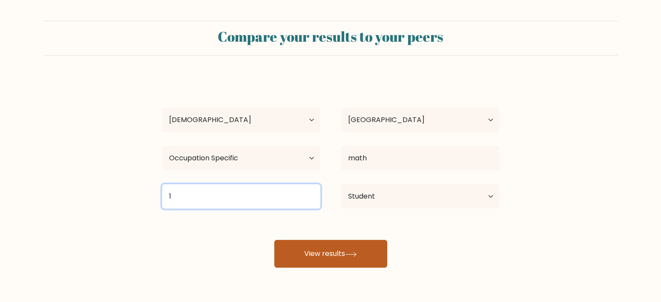
type input "1"
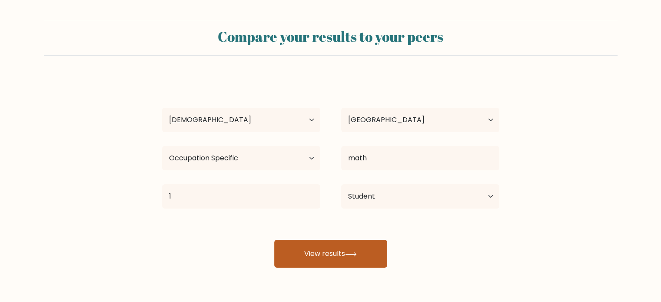
click at [301, 254] on button "View results" at bounding box center [330, 254] width 113 height 28
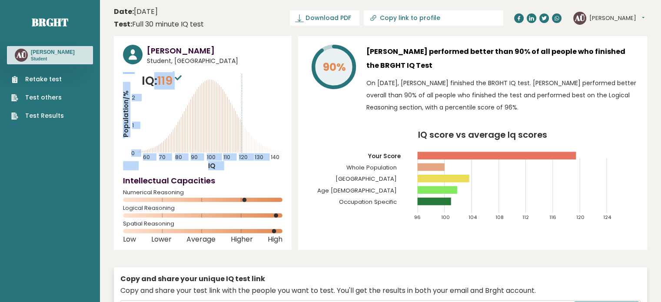
drag, startPoint x: 189, startPoint y: 77, endPoint x: 151, endPoint y: 79, distance: 38.7
click at [151, 79] on div "IQ: 119 Population/% IQ 0 1 2 60 70 80 90 100 110 120 130 140" at bounding box center [202, 121] width 159 height 98
click at [192, 80] on icon "Population/% IQ 0 1 2 60 70 80 90 100 110 120 130 140" at bounding box center [202, 121] width 159 height 98
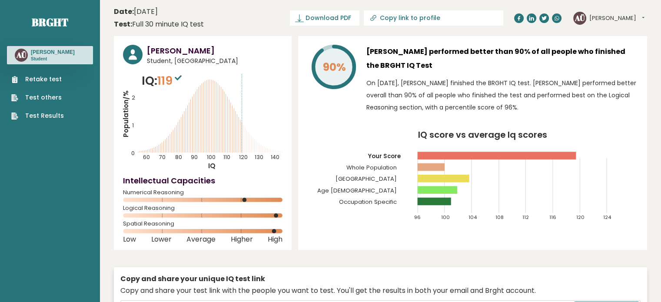
click at [51, 75] on link "Retake test" at bounding box center [37, 79] width 53 height 9
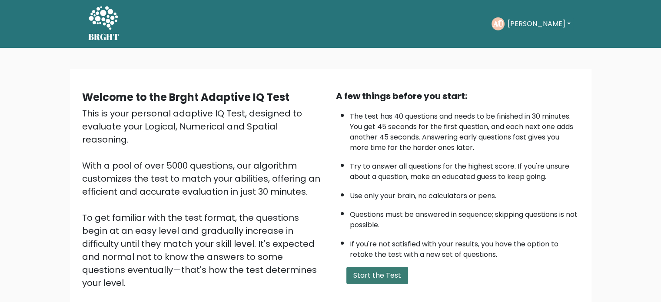
click at [378, 272] on button "Start the Test" at bounding box center [377, 275] width 62 height 17
click at [393, 278] on button "Start the Test" at bounding box center [377, 275] width 62 height 17
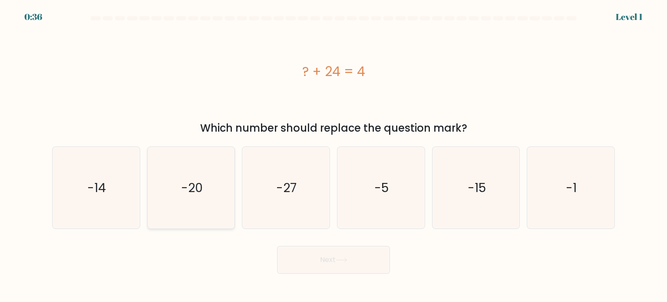
click at [159, 182] on icon "-20" at bounding box center [191, 188] width 82 height 82
click at [334, 155] on input "b. -20" at bounding box center [334, 153] width 0 height 4
radio input "true"
click at [330, 268] on button "Next" at bounding box center [333, 260] width 113 height 28
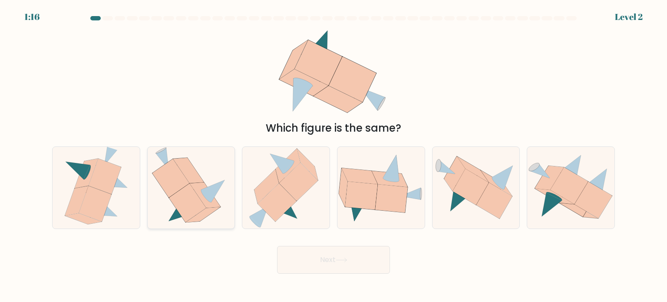
click at [185, 172] on icon at bounding box center [188, 171] width 31 height 26
click at [334, 155] on input "b." at bounding box center [334, 153] width 0 height 4
radio input "true"
click at [331, 258] on button "Next" at bounding box center [333, 260] width 113 height 28
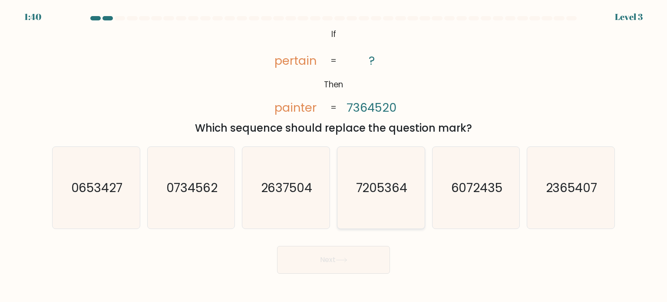
click at [374, 186] on text "7205364" at bounding box center [382, 186] width 52 height 17
click at [334, 155] on input "d. 7205364" at bounding box center [334, 153] width 0 height 4
radio input "true"
click at [347, 257] on button "Next" at bounding box center [333, 260] width 113 height 28
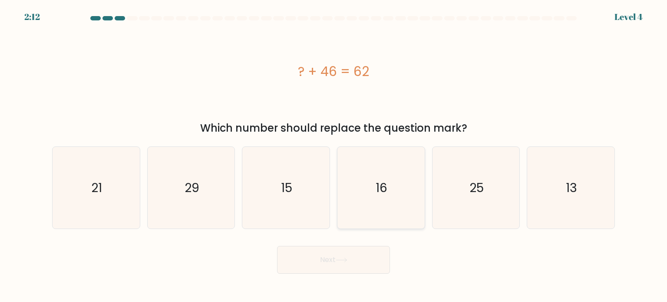
click at [380, 198] on icon "16" at bounding box center [381, 188] width 82 height 82
click at [334, 155] on input "d. 16" at bounding box center [334, 153] width 0 height 4
radio input "true"
click at [345, 267] on button "Next" at bounding box center [333, 260] width 113 height 28
click at [332, 254] on button "Next" at bounding box center [333, 260] width 113 height 28
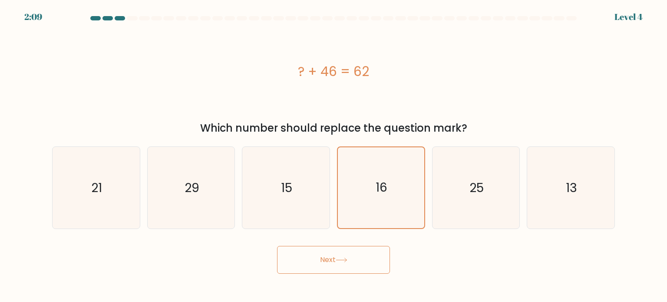
click at [331, 256] on button "Next" at bounding box center [333, 260] width 113 height 28
drag, startPoint x: 331, startPoint y: 255, endPoint x: 360, endPoint y: 240, distance: 33.4
click at [360, 240] on div "Next" at bounding box center [333, 256] width 573 height 34
drag, startPoint x: 356, startPoint y: 258, endPoint x: 379, endPoint y: 252, distance: 23.5
click at [379, 252] on button "Next" at bounding box center [333, 260] width 113 height 28
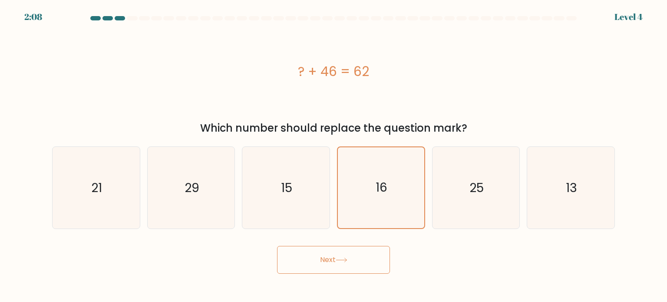
click at [361, 272] on button "Next" at bounding box center [333, 260] width 113 height 28
drag, startPoint x: 351, startPoint y: 269, endPoint x: 363, endPoint y: 218, distance: 51.7
click at [353, 261] on button "Next" at bounding box center [333, 260] width 113 height 28
click at [371, 162] on icon "16" at bounding box center [380, 187] width 81 height 81
click at [334, 155] on input "d. 16" at bounding box center [334, 153] width 0 height 4
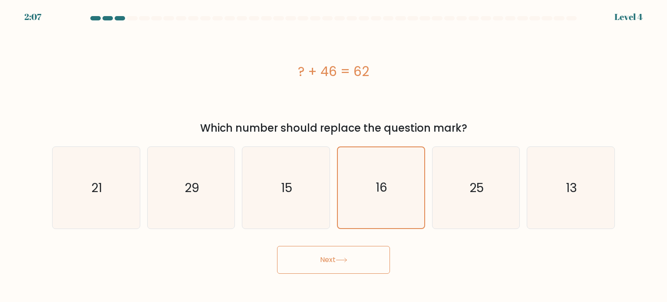
click at [325, 257] on button "Next" at bounding box center [333, 260] width 113 height 28
drag, startPoint x: 325, startPoint y: 257, endPoint x: 321, endPoint y: 253, distance: 5.2
click at [325, 256] on button "Next" at bounding box center [333, 260] width 113 height 28
drag, startPoint x: 321, startPoint y: 253, endPoint x: 0, endPoint y: 32, distance: 390.0
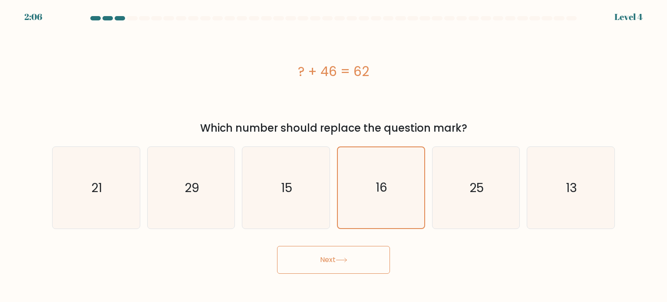
click at [320, 252] on button "Next" at bounding box center [333, 260] width 113 height 28
click at [354, 184] on icon "16" at bounding box center [381, 188] width 82 height 82
click at [334, 155] on input "d. 16" at bounding box center [334, 153] width 0 height 4
radio input "true"
click at [360, 264] on button "Next" at bounding box center [333, 260] width 113 height 28
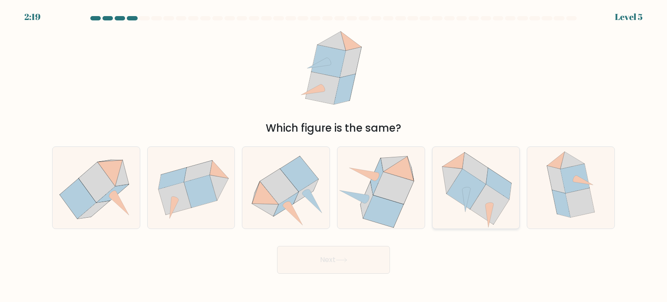
click at [469, 165] on icon at bounding box center [475, 167] width 25 height 31
click at [334, 155] on input "e." at bounding box center [334, 153] width 0 height 4
radio input "true"
click at [364, 262] on button "Next" at bounding box center [333, 260] width 113 height 28
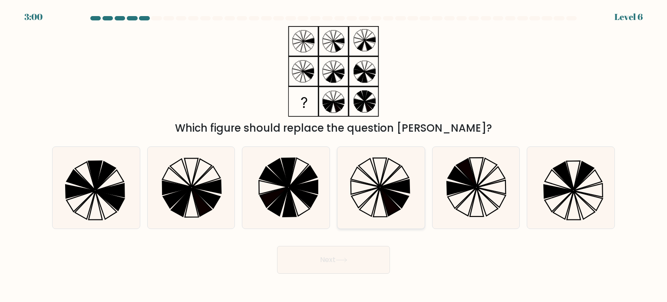
click at [377, 174] on icon at bounding box center [381, 188] width 82 height 82
click at [334, 155] on input "d." at bounding box center [334, 153] width 0 height 4
radio input "true"
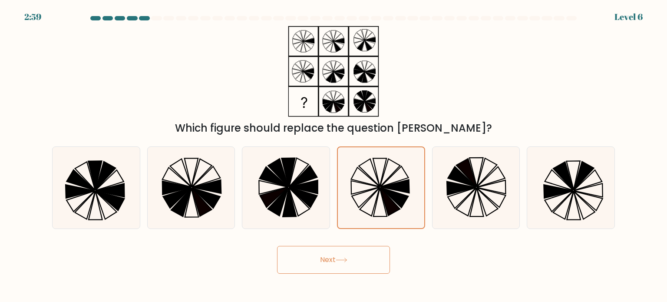
click at [356, 270] on button "Next" at bounding box center [333, 260] width 113 height 28
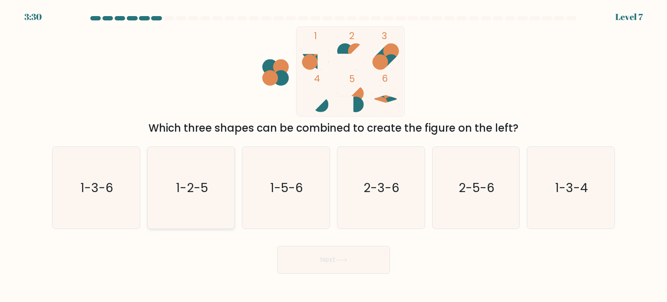
drag, startPoint x: 207, startPoint y: 182, endPoint x: 226, endPoint y: 198, distance: 24.7
click at [206, 182] on text "1-2-5" at bounding box center [192, 186] width 32 height 17
click at [334, 155] on input "b. 1-2-5" at bounding box center [334, 153] width 0 height 4
radio input "true"
click at [298, 257] on button "Next" at bounding box center [333, 260] width 113 height 28
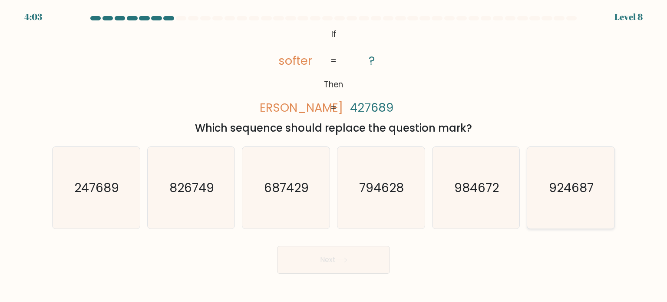
click at [550, 167] on icon "924687" at bounding box center [571, 188] width 82 height 82
click at [334, 155] on input "f. 924687" at bounding box center [334, 153] width 0 height 4
radio input "true"
click at [325, 261] on button "Next" at bounding box center [333, 260] width 113 height 28
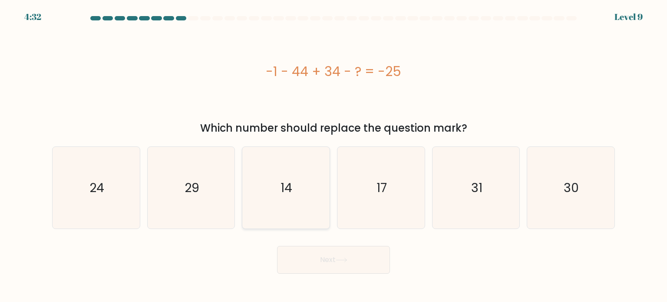
click at [271, 170] on icon "14" at bounding box center [286, 188] width 82 height 82
click at [334, 155] on input "c. 14" at bounding box center [334, 153] width 0 height 4
radio input "true"
click at [354, 270] on button "Next" at bounding box center [333, 260] width 113 height 28
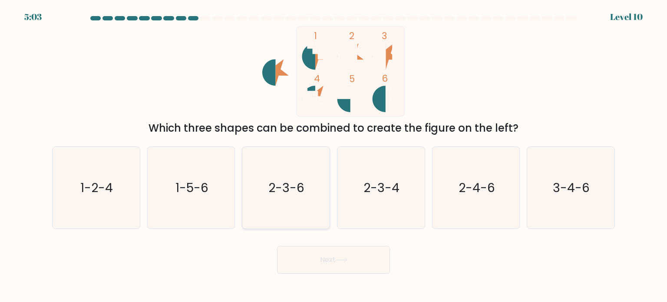
click at [274, 186] on text "2-3-6" at bounding box center [287, 186] width 36 height 17
click at [334, 155] on input "c. 2-3-6" at bounding box center [334, 153] width 0 height 4
radio input "true"
click at [344, 253] on button "Next" at bounding box center [333, 260] width 113 height 28
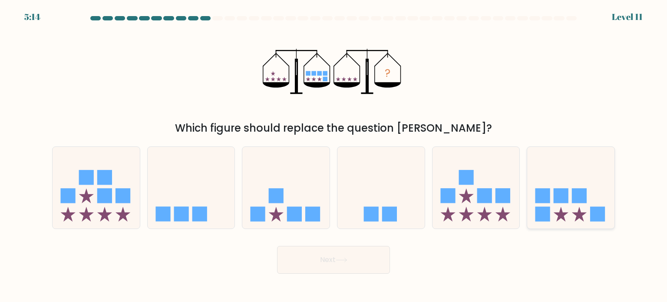
click at [542, 212] on rect at bounding box center [542, 213] width 15 height 15
click at [334, 155] on input "f." at bounding box center [334, 153] width 0 height 4
radio input "true"
click at [357, 254] on button "Next" at bounding box center [333, 260] width 113 height 28
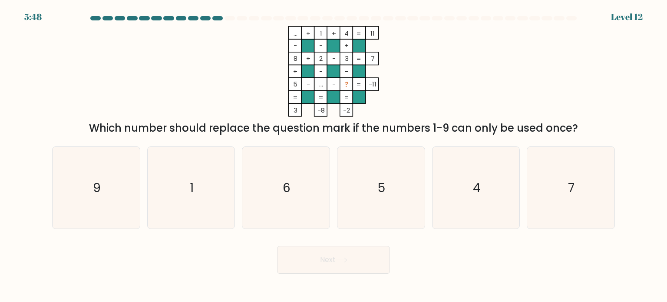
click at [289, 31] on rect at bounding box center [295, 32] width 13 height 13
click at [89, 155] on icon "9" at bounding box center [96, 188] width 82 height 82
click at [334, 155] on input "a. 9" at bounding box center [334, 153] width 0 height 4
radio input "true"
click at [320, 255] on button "Next" at bounding box center [333, 260] width 113 height 28
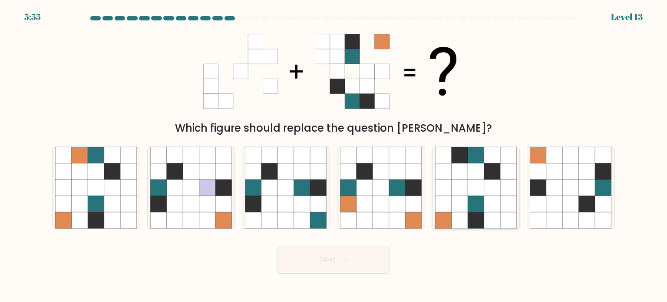
click at [456, 192] on icon at bounding box center [460, 187] width 17 height 17
click at [334, 155] on input "e." at bounding box center [334, 153] width 0 height 4
radio input "true"
click at [326, 257] on button "Next" at bounding box center [333, 260] width 113 height 28
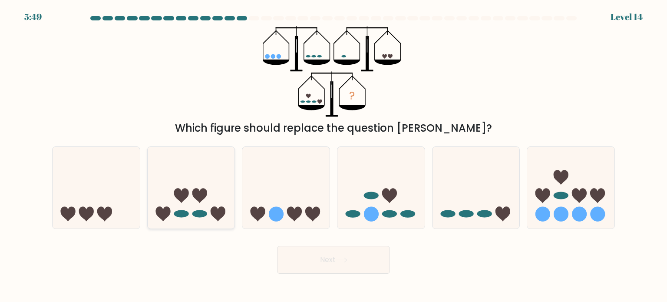
click at [205, 195] on icon at bounding box center [199, 195] width 15 height 15
click at [334, 155] on input "b." at bounding box center [334, 153] width 0 height 4
radio input "true"
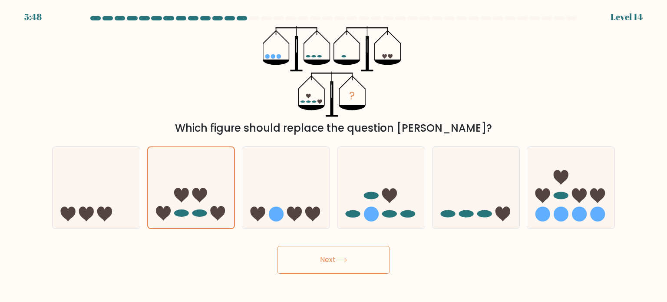
click at [332, 259] on button "Next" at bounding box center [333, 260] width 113 height 28
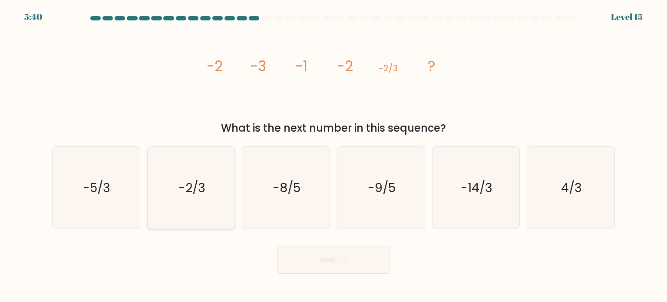
click at [184, 195] on text "-2/3" at bounding box center [191, 186] width 27 height 17
click at [334, 155] on input "b. -2/3" at bounding box center [334, 153] width 0 height 4
radio input "true"
click at [328, 257] on button "Next" at bounding box center [333, 260] width 113 height 28
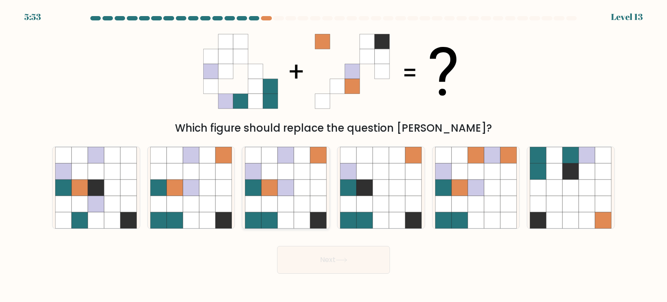
click at [290, 184] on icon at bounding box center [286, 187] width 17 height 17
click at [334, 155] on input "c." at bounding box center [334, 153] width 0 height 4
radio input "true"
click at [334, 266] on button "Next" at bounding box center [333, 260] width 113 height 28
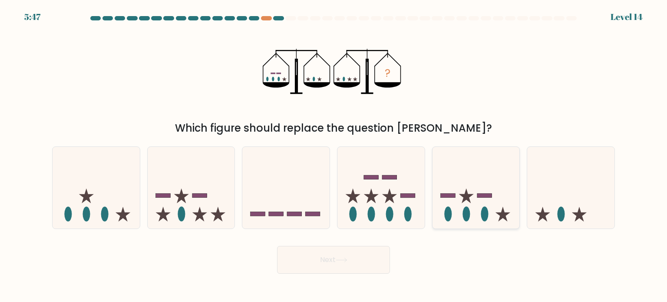
click at [443, 196] on rect at bounding box center [447, 195] width 15 height 4
click at [334, 155] on input "e." at bounding box center [334, 153] width 0 height 4
radio input "true"
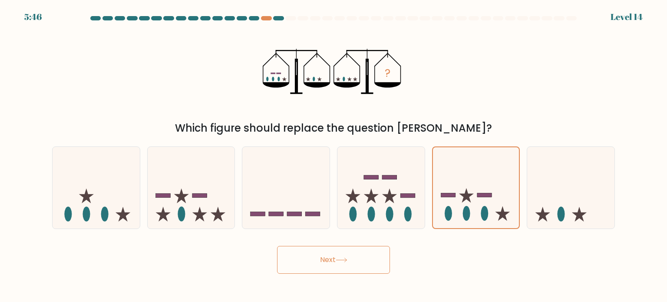
click at [353, 251] on button "Next" at bounding box center [333, 260] width 113 height 28
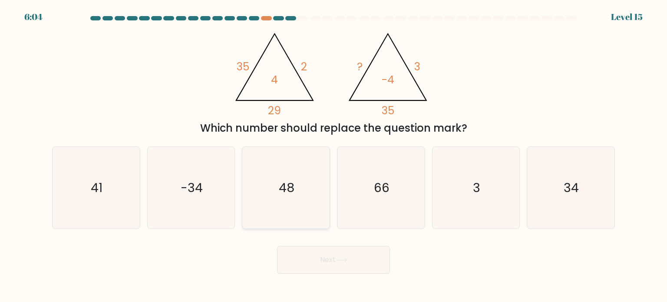
click at [281, 182] on text "48" at bounding box center [287, 186] width 16 height 17
click at [334, 155] on input "c. 48" at bounding box center [334, 153] width 0 height 4
radio input "true"
click at [314, 260] on button "Next" at bounding box center [333, 260] width 113 height 28
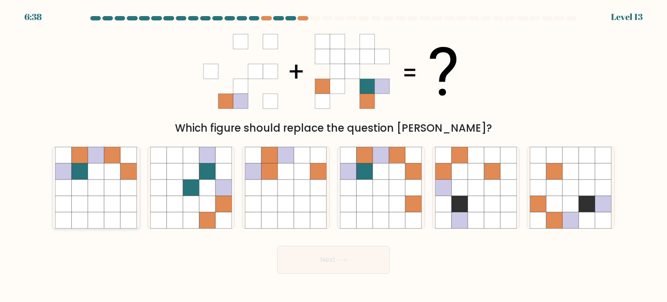
click at [99, 187] on icon at bounding box center [96, 187] width 17 height 17
click at [334, 155] on input "a." at bounding box center [334, 153] width 0 height 4
radio input "true"
click at [334, 261] on button "Next" at bounding box center [333, 260] width 113 height 28
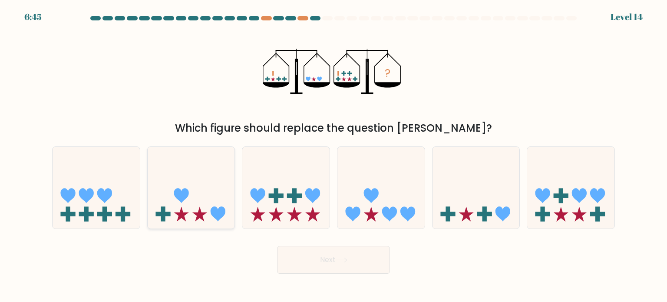
click at [161, 181] on icon at bounding box center [191, 188] width 87 height 72
click at [334, 155] on input "b." at bounding box center [334, 153] width 0 height 4
radio input "true"
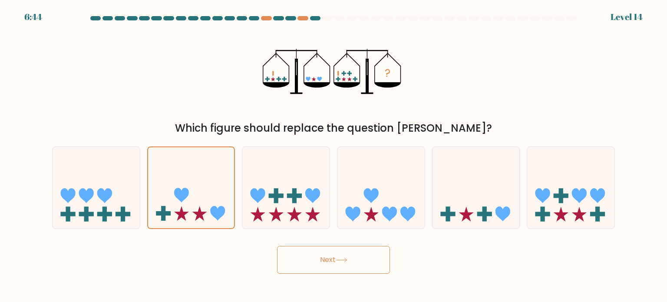
click at [297, 251] on button "Next" at bounding box center [333, 260] width 113 height 28
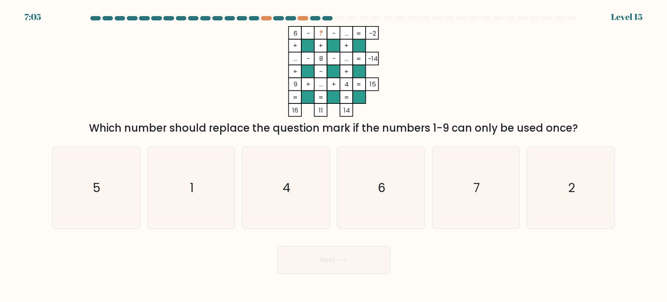
click at [321, 81] on tspan "..." at bounding box center [321, 83] width 4 height 9
click at [321, 42] on tspan "+" at bounding box center [321, 45] width 4 height 9
click at [321, 36] on tspan "?" at bounding box center [321, 33] width 4 height 9
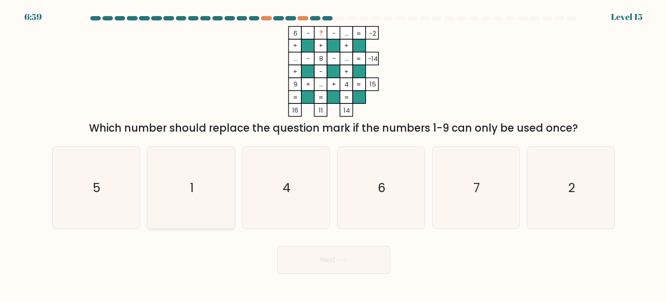
drag, startPoint x: 108, startPoint y: 187, endPoint x: 166, endPoint y: 192, distance: 58.5
click at [108, 187] on icon "5" at bounding box center [96, 188] width 82 height 82
click at [334, 155] on input "a. 5" at bounding box center [334, 153] width 0 height 4
radio input "true"
click at [334, 250] on button "Next" at bounding box center [333, 260] width 113 height 28
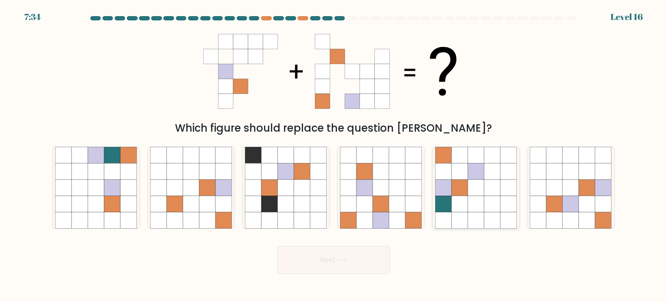
click at [458, 206] on icon at bounding box center [460, 203] width 17 height 17
click at [334, 155] on input "e." at bounding box center [334, 153] width 0 height 4
radio input "true"
click at [559, 206] on icon at bounding box center [554, 203] width 17 height 17
click at [334, 155] on input "f." at bounding box center [334, 153] width 0 height 4
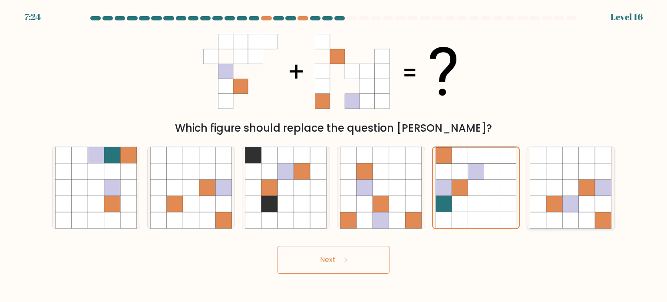
radio input "true"
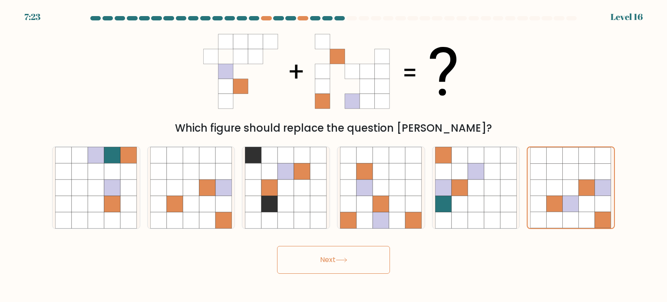
click at [356, 258] on button "Next" at bounding box center [333, 260] width 113 height 28
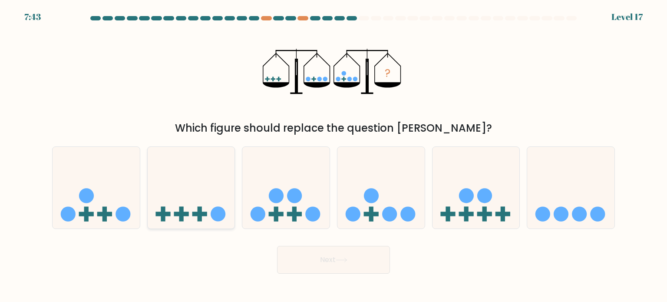
click at [204, 182] on icon at bounding box center [191, 188] width 87 height 72
click at [334, 155] on input "b." at bounding box center [334, 153] width 0 height 4
radio input "true"
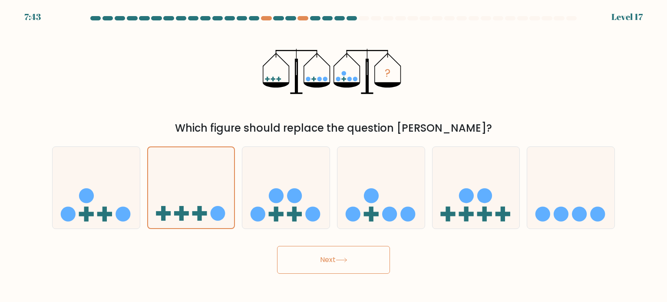
click at [314, 262] on button "Next" at bounding box center [333, 260] width 113 height 28
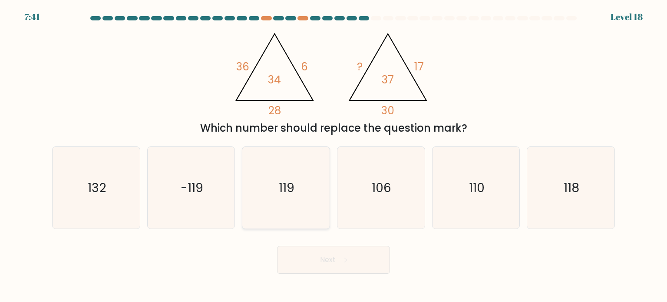
click at [294, 178] on icon "119" at bounding box center [286, 188] width 82 height 82
click at [334, 155] on input "c. 119" at bounding box center [334, 153] width 0 height 4
radio input "true"
click at [334, 261] on button "Next" at bounding box center [333, 260] width 113 height 28
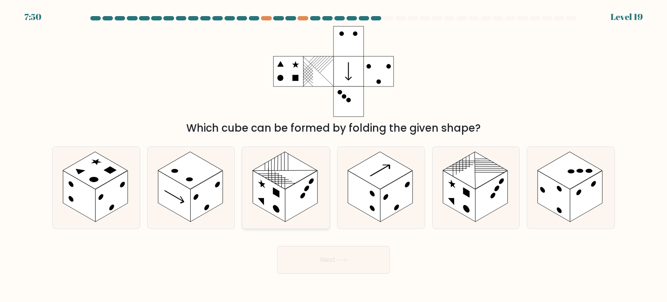
click at [276, 200] on rect at bounding box center [269, 195] width 33 height 51
click at [334, 155] on input "c." at bounding box center [334, 153] width 0 height 4
radio input "true"
click at [333, 251] on button "Next" at bounding box center [333, 260] width 113 height 28
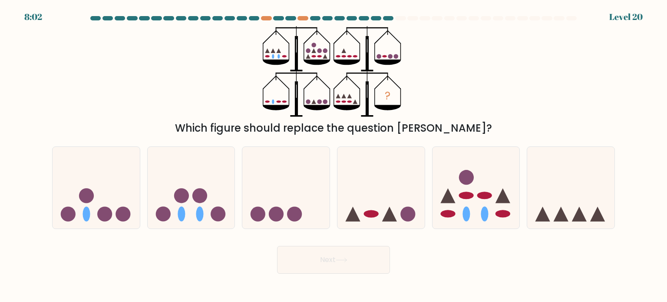
click at [268, 58] on icon "?" at bounding box center [334, 71] width 142 height 91
click at [284, 58] on icon "?" at bounding box center [334, 71] width 142 height 91
click at [312, 58] on icon "?" at bounding box center [334, 71] width 142 height 91
click at [329, 58] on icon "?" at bounding box center [334, 71] width 142 height 91
click at [313, 53] on icon "?" at bounding box center [334, 71] width 142 height 91
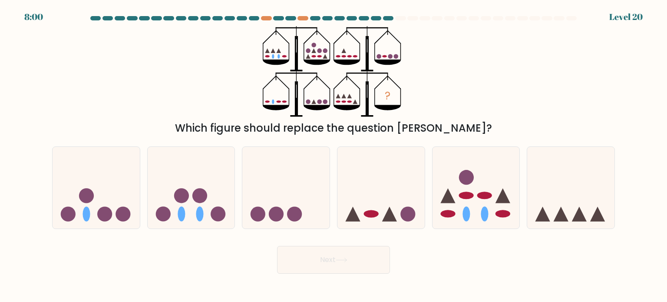
click at [309, 55] on icon "?" at bounding box center [334, 71] width 142 height 91
click at [337, 56] on ellipse at bounding box center [338, 56] width 5 height 2
click at [339, 55] on icon "?" at bounding box center [334, 71] width 142 height 91
click at [383, 57] on icon "?" at bounding box center [334, 71] width 142 height 91
click at [328, 59] on icon at bounding box center [317, 61] width 26 height 5
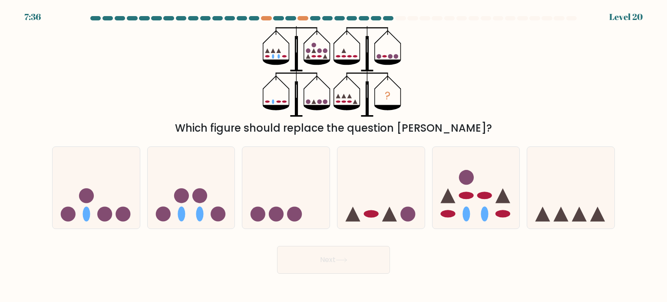
click at [271, 99] on icon "?" at bounding box center [334, 71] width 142 height 91
click at [321, 91] on icon "?" at bounding box center [334, 71] width 142 height 91
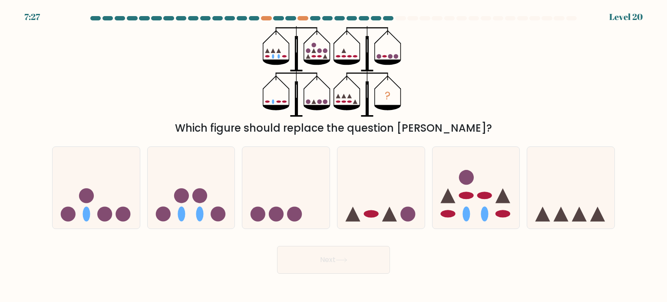
click at [270, 101] on icon "?" at bounding box center [334, 71] width 142 height 91
click at [265, 102] on ellipse at bounding box center [267, 101] width 5 height 2
click at [282, 102] on icon "?" at bounding box center [334, 71] width 142 height 91
click at [286, 102] on icon "?" at bounding box center [334, 71] width 142 height 91
click at [337, 55] on icon "?" at bounding box center [334, 71] width 142 height 91
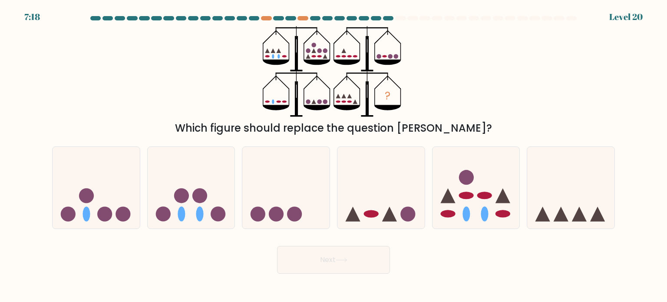
click at [337, 55] on icon "?" at bounding box center [334, 71] width 142 height 91
click at [348, 69] on icon "?" at bounding box center [334, 71] width 142 height 91
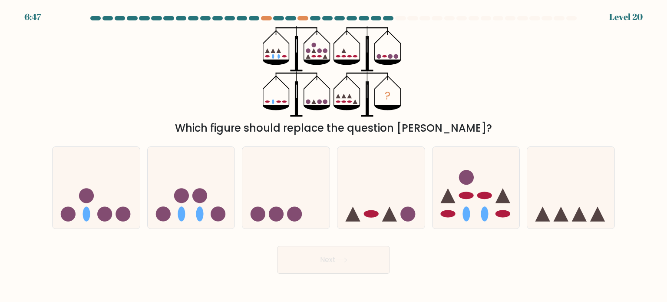
click at [337, 95] on icon "?" at bounding box center [334, 71] width 142 height 91
click at [339, 98] on icon at bounding box center [338, 96] width 5 height 5
click at [347, 97] on icon "?" at bounding box center [334, 71] width 142 height 91
click at [358, 104] on icon "?" at bounding box center [334, 71] width 142 height 91
click at [278, 190] on icon at bounding box center [285, 188] width 87 height 72
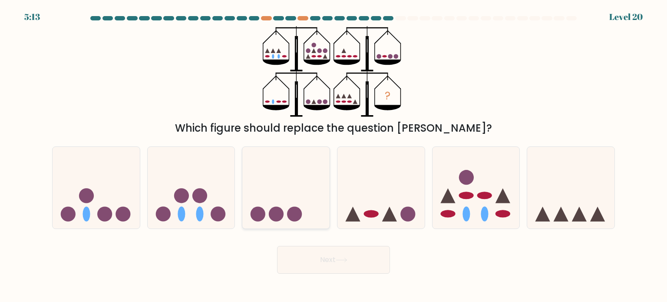
click at [334, 155] on input "c." at bounding box center [334, 153] width 0 height 4
radio input "true"
click at [317, 260] on button "Next" at bounding box center [333, 260] width 113 height 28
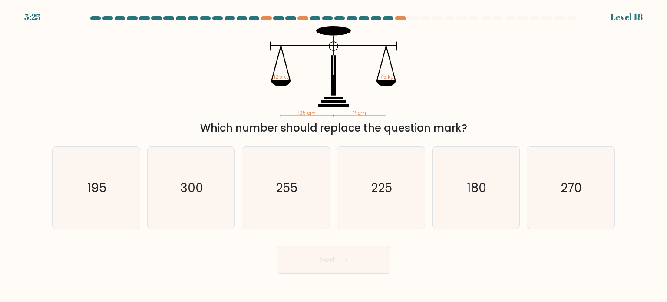
click at [262, 73] on icon "135 cm ? cm 12.5 kg 7.5 kg" at bounding box center [333, 71] width 261 height 91
click at [325, 86] on icon "135 cm ? cm 12.5 kg 7.5 kg" at bounding box center [333, 71] width 261 height 91
drag, startPoint x: 290, startPoint y: 103, endPoint x: 335, endPoint y: 106, distance: 45.7
click at [325, 106] on icon "135 cm ? cm 12.5 kg 7.5 kg" at bounding box center [333, 71] width 261 height 91
click at [337, 106] on icon at bounding box center [333, 105] width 31 height 3
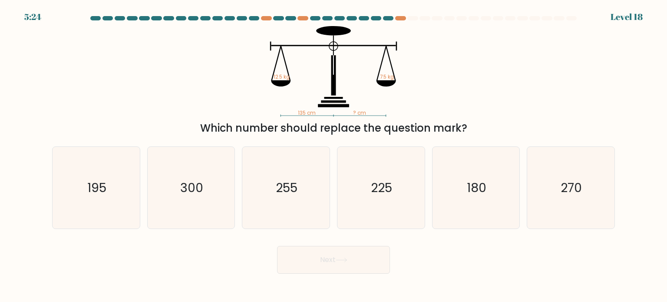
click at [399, 94] on icon "135 cm ? cm 12.5 kg 7.5 kg" at bounding box center [333, 71] width 261 height 91
drag, startPoint x: 412, startPoint y: 71, endPoint x: 377, endPoint y: 69, distance: 35.2
click at [390, 69] on icon "135 cm ? cm 12.5 kg 7.5 kg" at bounding box center [333, 71] width 261 height 91
click at [327, 81] on icon "135 cm ? cm 12.5 kg 7.5 kg" at bounding box center [333, 71] width 261 height 91
click at [308, 116] on div "135 cm ? cm 12.5 kg 7.5 kg Which number should replace the question mark?" at bounding box center [333, 81] width 573 height 110
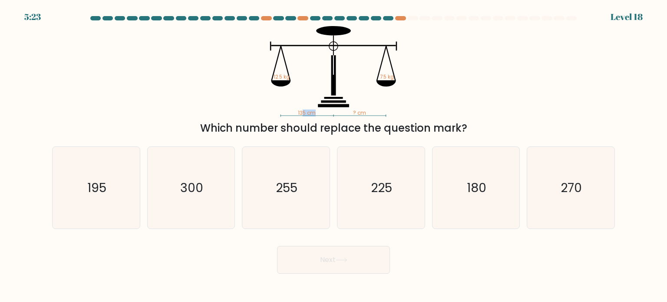
drag, startPoint x: 304, startPoint y: 114, endPoint x: 325, endPoint y: 113, distance: 21.3
click at [325, 113] on icon "135 cm ? cm 12.5 kg 7.5 kg" at bounding box center [333, 71] width 261 height 91
drag, startPoint x: 398, startPoint y: 106, endPoint x: 403, endPoint y: 106, distance: 5.2
click at [399, 106] on icon "135 cm ? cm 12.5 kg 7.5 kg" at bounding box center [333, 71] width 261 height 91
click at [433, 102] on icon "135 cm ? cm 12.5 kg 7.5 kg" at bounding box center [333, 71] width 261 height 91
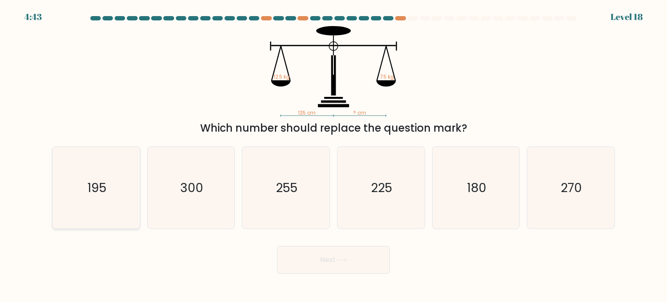
click at [85, 161] on icon "195" at bounding box center [96, 188] width 82 height 82
click at [334, 155] on input "a. 195" at bounding box center [334, 153] width 0 height 4
radio input "true"
click at [337, 245] on div "Next" at bounding box center [333, 256] width 573 height 34
click at [337, 252] on button "Next" at bounding box center [333, 260] width 113 height 28
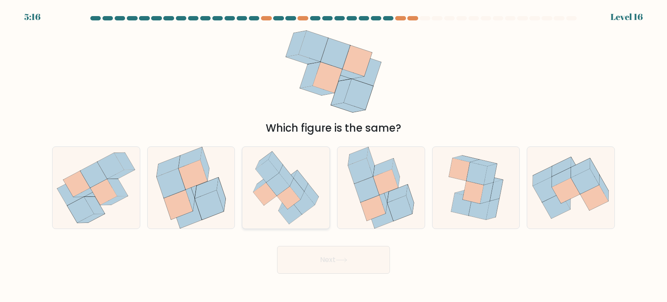
click at [306, 175] on icon at bounding box center [285, 188] width 79 height 82
click at [334, 155] on input "c." at bounding box center [334, 153] width 0 height 4
radio input "true"
click at [332, 253] on button "Next" at bounding box center [333, 260] width 113 height 28
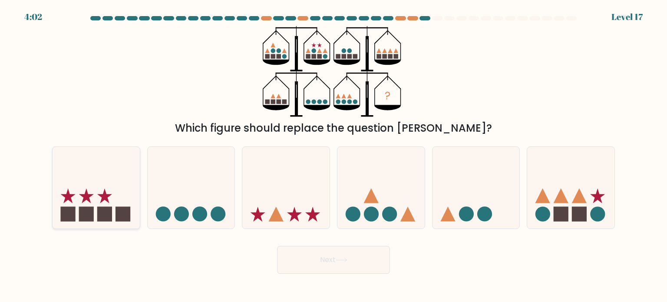
click at [87, 195] on icon at bounding box center [86, 195] width 15 height 15
click at [334, 155] on input "a." at bounding box center [334, 153] width 0 height 4
radio input "true"
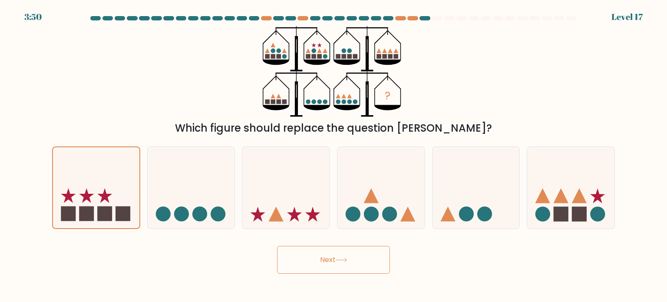
click at [321, 253] on button "Next" at bounding box center [333, 260] width 113 height 28
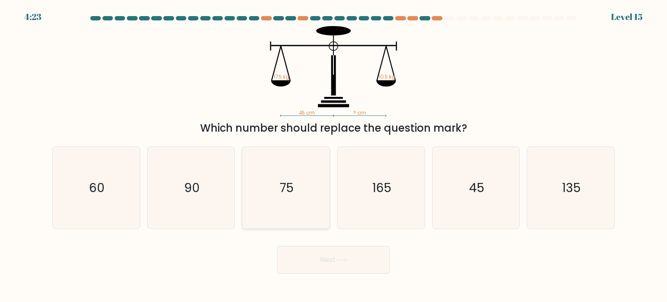
click at [310, 201] on icon "75" at bounding box center [286, 188] width 82 height 82
click at [334, 155] on input "c. 75" at bounding box center [334, 153] width 0 height 4
radio input "true"
click at [347, 258] on icon at bounding box center [342, 260] width 12 height 5
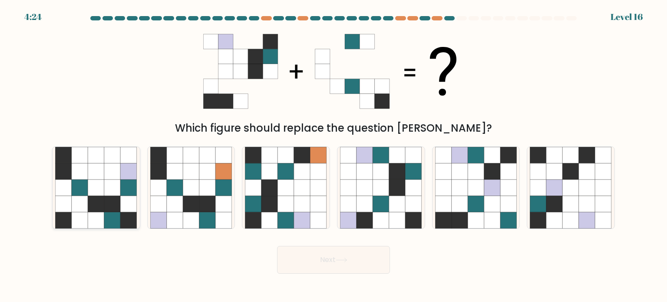
click at [64, 169] on icon at bounding box center [63, 171] width 17 height 17
click at [334, 155] on input "a." at bounding box center [334, 153] width 0 height 4
radio input "true"
click at [358, 262] on button "Next" at bounding box center [333, 260] width 113 height 28
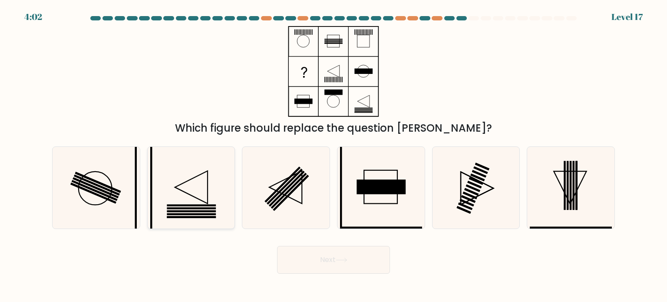
click at [198, 175] on icon at bounding box center [191, 188] width 82 height 82
click at [334, 155] on input "b." at bounding box center [334, 153] width 0 height 4
radio input "true"
click at [347, 261] on icon at bounding box center [342, 260] width 12 height 5
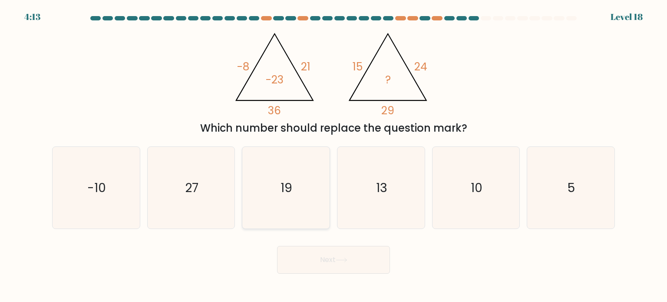
click at [262, 192] on icon "19" at bounding box center [286, 188] width 82 height 82
click at [334, 155] on input "c. 19" at bounding box center [334, 153] width 0 height 4
radio input "true"
click at [307, 263] on button "Next" at bounding box center [333, 260] width 113 height 28
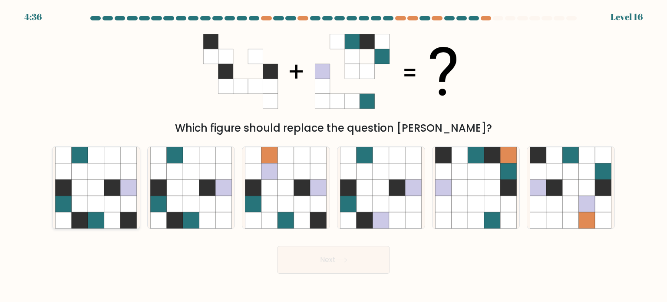
click at [115, 185] on icon at bounding box center [112, 187] width 17 height 17
click at [334, 155] on input "a." at bounding box center [334, 153] width 0 height 4
radio input "true"
click at [323, 259] on button "Next" at bounding box center [333, 260] width 113 height 28
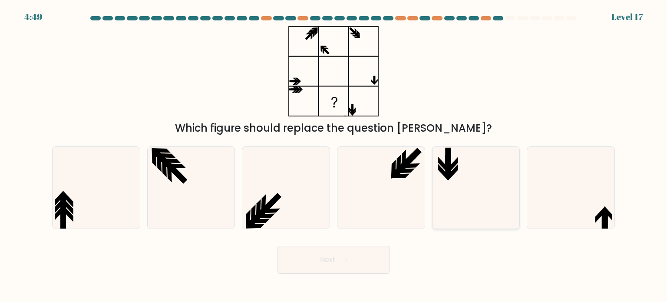
click at [440, 200] on icon at bounding box center [476, 188] width 82 height 82
click at [334, 155] on input "e." at bounding box center [334, 153] width 0 height 4
radio input "true"
click at [334, 268] on button "Next" at bounding box center [333, 260] width 113 height 28
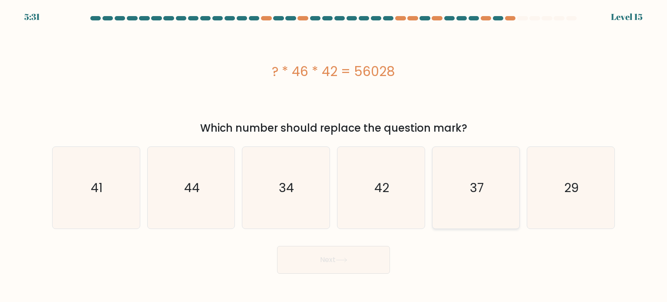
click at [498, 181] on icon "37" at bounding box center [476, 188] width 82 height 82
click at [334, 155] on input "e. 37" at bounding box center [334, 153] width 0 height 4
radio input "true"
click at [318, 257] on button "Next" at bounding box center [333, 260] width 113 height 28
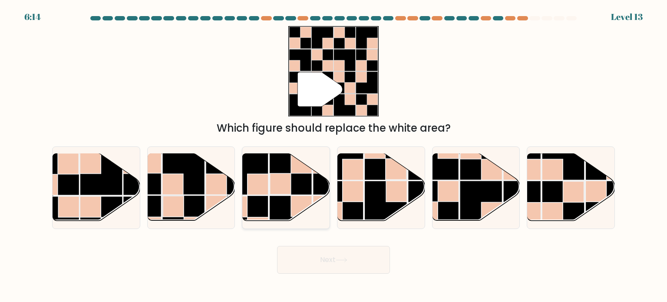
click at [296, 168] on rect at bounding box center [301, 162] width 21 height 21
click at [334, 155] on input "c." at bounding box center [334, 153] width 0 height 4
radio input "true"
click at [343, 282] on body "6:13 Level 13" at bounding box center [333, 151] width 667 height 302
click at [344, 265] on button "Next" at bounding box center [333, 260] width 113 height 28
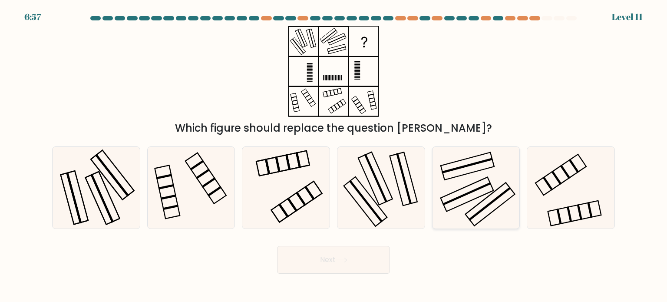
click at [493, 192] on rect at bounding box center [490, 203] width 50 height 43
click at [334, 155] on input "e." at bounding box center [334, 153] width 0 height 4
radio input "true"
click at [338, 264] on button "Next" at bounding box center [333, 260] width 113 height 28
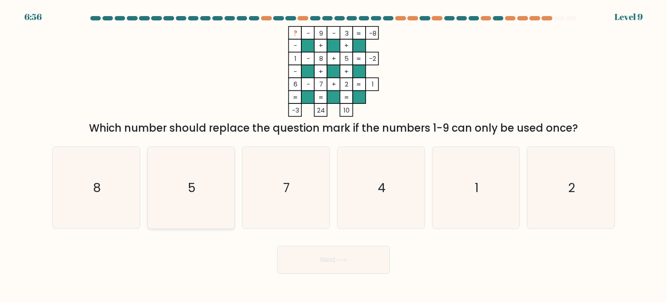
click at [178, 183] on icon "5" at bounding box center [191, 188] width 82 height 82
click at [334, 155] on input "b. 5" at bounding box center [334, 153] width 0 height 4
radio input "true"
click at [350, 260] on button "Next" at bounding box center [333, 260] width 113 height 28
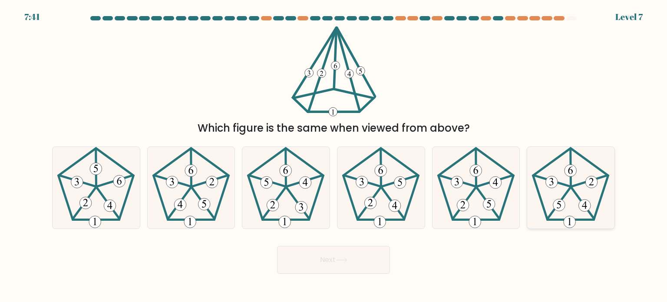
click at [563, 178] on icon at bounding box center [571, 188] width 82 height 82
click at [334, 155] on input "f." at bounding box center [334, 153] width 0 height 4
radio input "true"
click at [363, 258] on button "Next" at bounding box center [333, 260] width 113 height 28
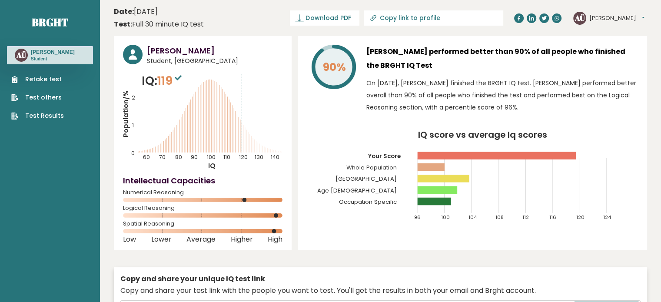
click at [42, 79] on link "Retake test" at bounding box center [37, 79] width 53 height 9
click at [43, 116] on link "Test Results" at bounding box center [37, 115] width 53 height 9
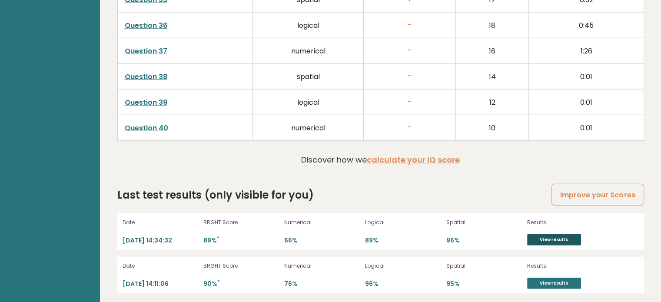
click at [560, 238] on link "View results" at bounding box center [554, 239] width 54 height 11
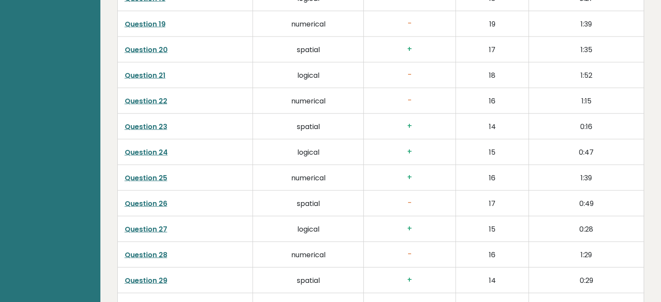
scroll to position [2190, 0]
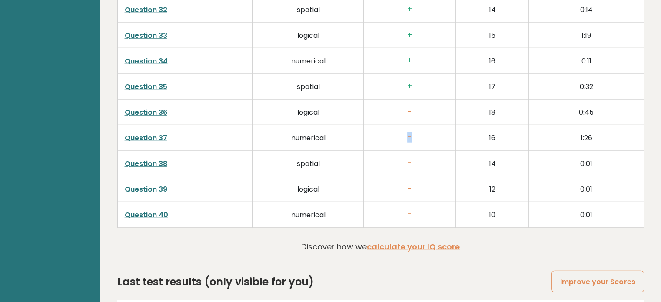
drag, startPoint x: 418, startPoint y: 135, endPoint x: 403, endPoint y: 132, distance: 14.6
click at [403, 133] on h3 "-" at bounding box center [409, 137] width 78 height 9
click at [561, 138] on td "1:26" at bounding box center [586, 138] width 115 height 26
drag, startPoint x: 596, startPoint y: 137, endPoint x: 574, endPoint y: 130, distance: 23.3
click at [574, 130] on td "1:26" at bounding box center [586, 138] width 115 height 26
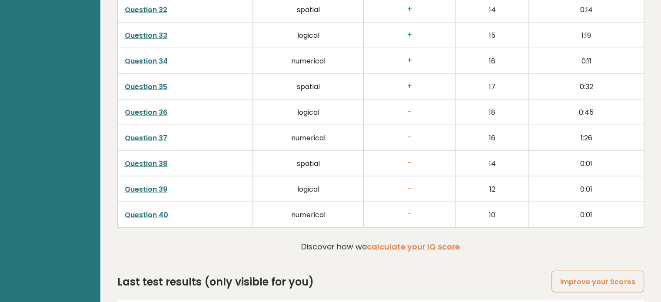
click at [507, 130] on td "16" at bounding box center [491, 138] width 73 height 26
drag, startPoint x: 438, startPoint y: 117, endPoint x: 420, endPoint y: 114, distance: 17.6
click at [420, 114] on td "-" at bounding box center [410, 112] width 92 height 26
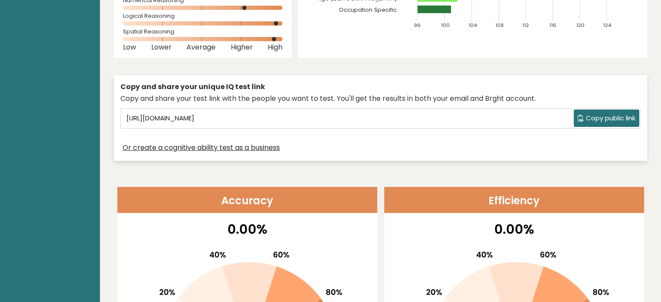
scroll to position [0, 0]
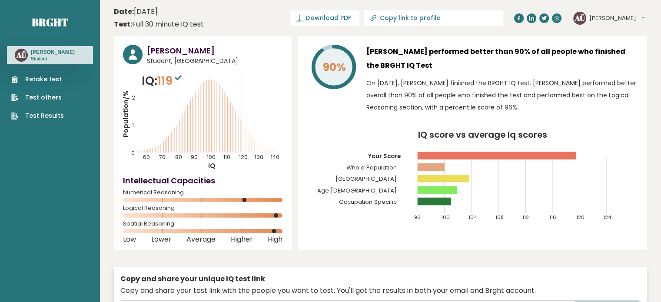
click at [51, 78] on link "Retake test" at bounding box center [37, 79] width 53 height 9
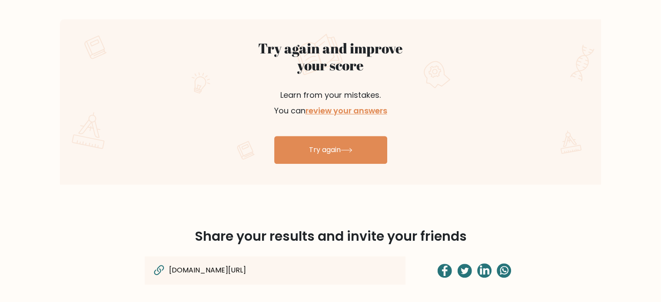
scroll to position [174, 0]
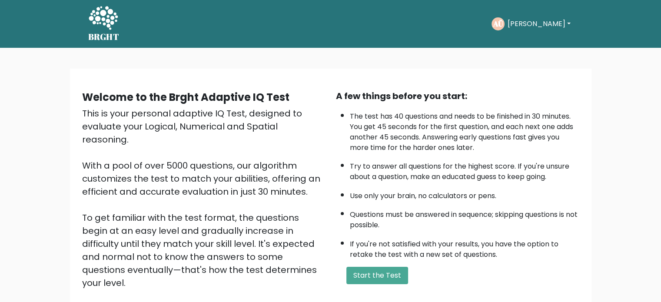
scroll to position [87, 0]
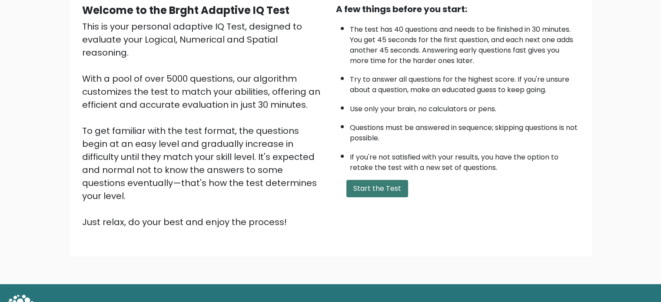
click at [363, 193] on button "Start the Test" at bounding box center [377, 188] width 62 height 17
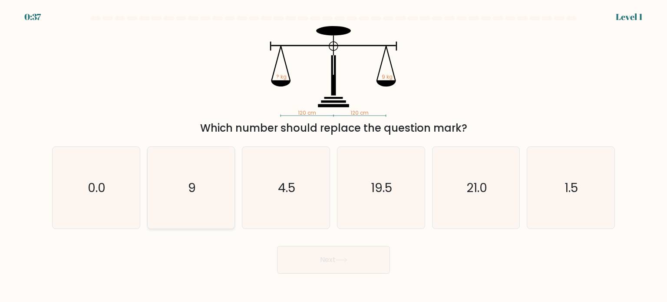
click at [178, 155] on icon "9" at bounding box center [191, 188] width 82 height 82
click at [334, 155] on input "b. 9" at bounding box center [334, 153] width 0 height 4
radio input "true"
click at [360, 268] on button "Next" at bounding box center [333, 260] width 113 height 28
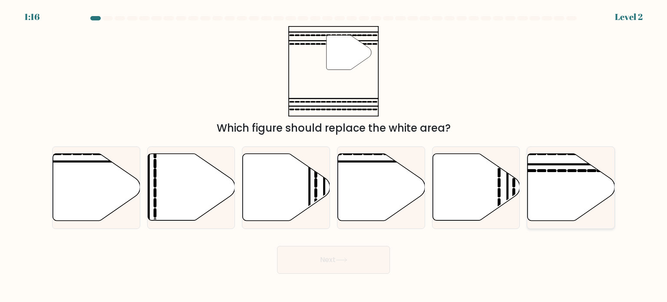
click at [547, 159] on icon at bounding box center [571, 187] width 87 height 67
click at [334, 155] on input "f." at bounding box center [334, 153] width 0 height 4
radio input "true"
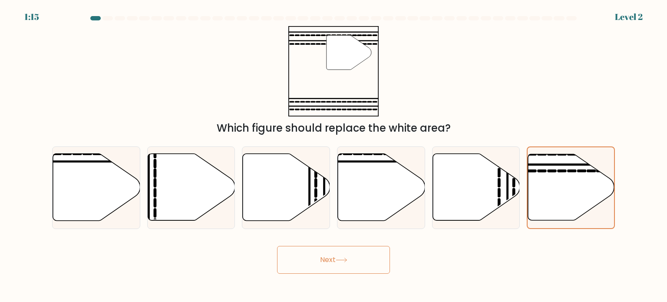
click at [372, 258] on button "Next" at bounding box center [333, 260] width 113 height 28
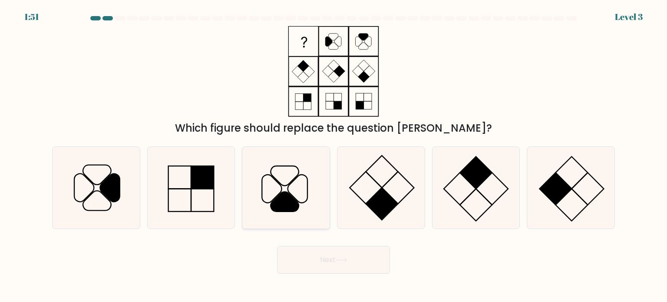
click at [261, 172] on icon at bounding box center [286, 188] width 82 height 82
click at [334, 155] on input "c." at bounding box center [334, 153] width 0 height 4
radio input "true"
click at [312, 255] on button "Next" at bounding box center [333, 260] width 113 height 28
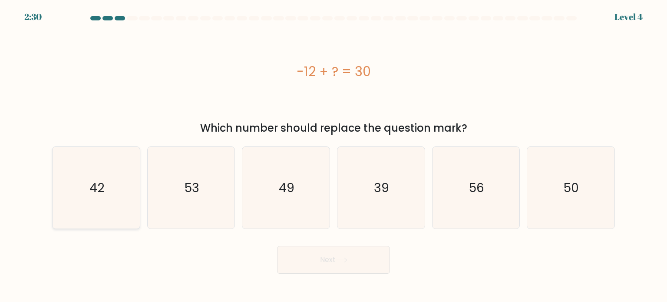
click at [120, 183] on icon "42" at bounding box center [96, 188] width 82 height 82
click at [334, 155] on input "a. 42" at bounding box center [334, 153] width 0 height 4
radio input "true"
click at [359, 264] on button "Next" at bounding box center [333, 260] width 113 height 28
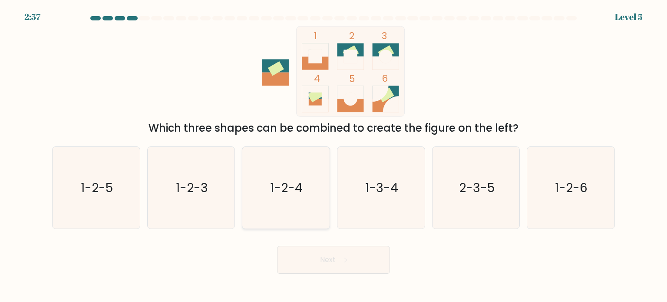
click at [276, 173] on icon "1-2-4" at bounding box center [286, 188] width 82 height 82
click at [334, 155] on input "c. 1-2-4" at bounding box center [334, 153] width 0 height 4
radio input "true"
click at [319, 263] on button "Next" at bounding box center [333, 260] width 113 height 28
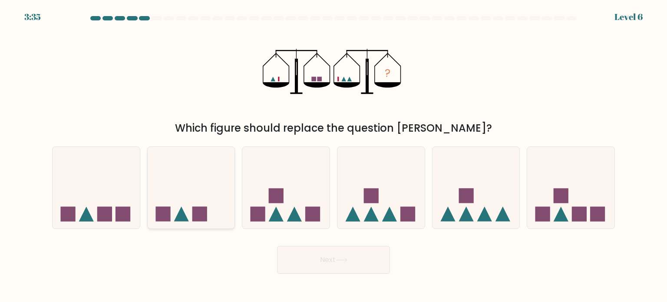
click at [179, 179] on icon at bounding box center [191, 188] width 87 height 72
click at [334, 155] on input "b." at bounding box center [334, 153] width 0 height 4
radio input "true"
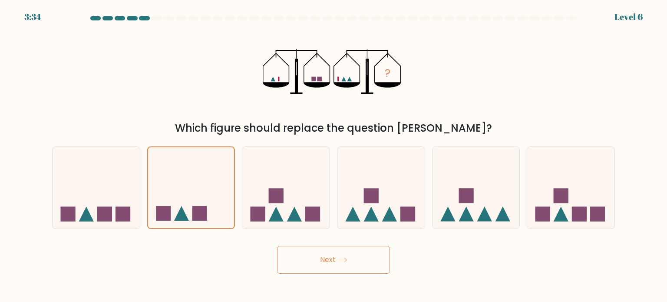
click at [314, 260] on button "Next" at bounding box center [333, 260] width 113 height 28
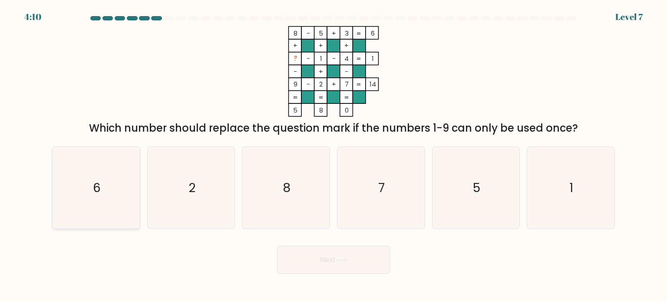
click at [118, 177] on icon "6" at bounding box center [96, 188] width 82 height 82
click at [334, 155] on input "a. 6" at bounding box center [334, 153] width 0 height 4
radio input "true"
click at [321, 254] on button "Next" at bounding box center [333, 260] width 113 height 28
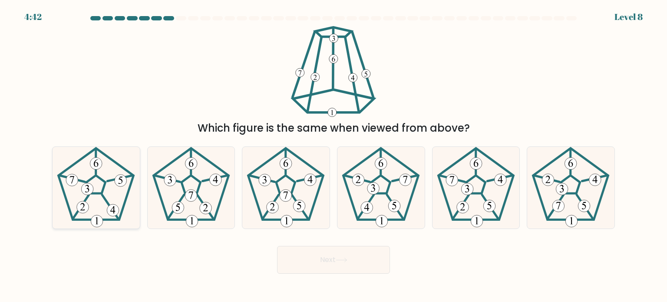
click at [111, 174] on icon at bounding box center [96, 188] width 82 height 82
click at [334, 155] on input "a." at bounding box center [334, 153] width 0 height 4
radio input "true"
click at [326, 253] on button "Next" at bounding box center [333, 260] width 113 height 28
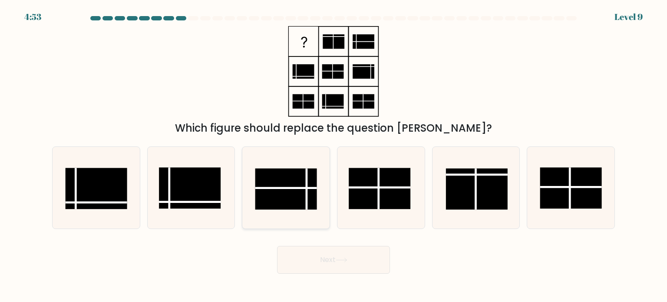
click at [311, 185] on rect at bounding box center [286, 188] width 62 height 41
click at [334, 155] on input "c." at bounding box center [334, 153] width 0 height 4
radio input "true"
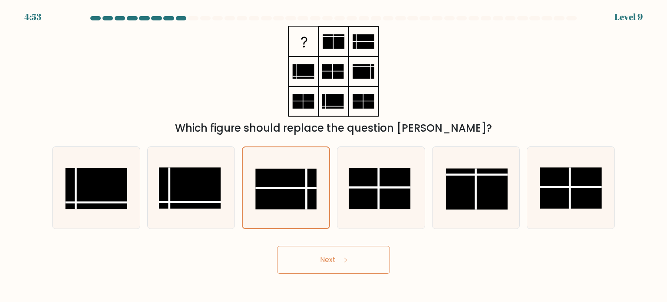
click at [323, 250] on button "Next" at bounding box center [333, 260] width 113 height 28
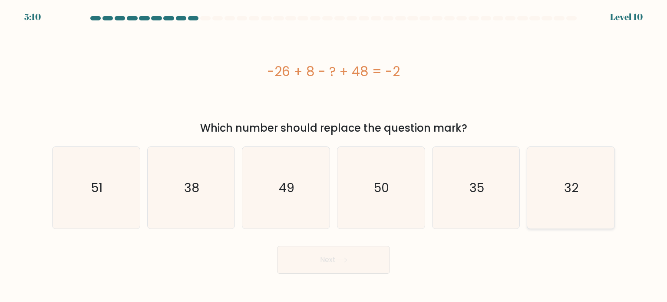
click at [547, 200] on icon "32" at bounding box center [571, 188] width 82 height 82
click at [334, 155] on input "f. 32" at bounding box center [334, 153] width 0 height 4
radio input "true"
click at [319, 264] on button "Next" at bounding box center [333, 260] width 113 height 28
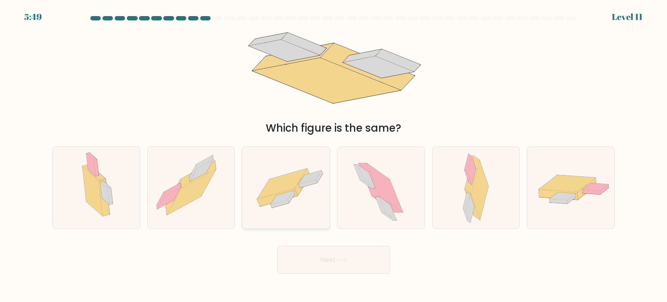
click at [306, 177] on icon at bounding box center [310, 178] width 23 height 14
click at [334, 155] on input "c." at bounding box center [334, 153] width 0 height 4
radio input "true"
click at [346, 261] on icon at bounding box center [342, 260] width 12 height 5
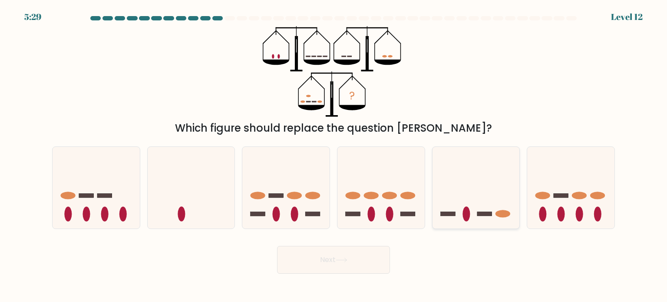
click at [458, 212] on icon at bounding box center [476, 188] width 87 height 72
click at [334, 155] on input "e." at bounding box center [334, 153] width 0 height 4
radio input "true"
click at [331, 269] on button "Next" at bounding box center [333, 260] width 113 height 28
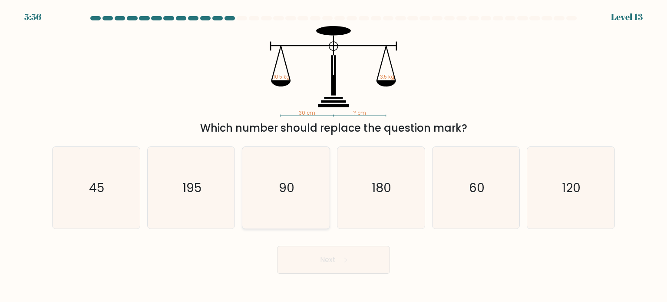
click at [289, 185] on text "90" at bounding box center [287, 186] width 16 height 17
click at [334, 155] on input "c. 90" at bounding box center [334, 153] width 0 height 4
radio input "true"
click at [316, 254] on button "Next" at bounding box center [333, 260] width 113 height 28
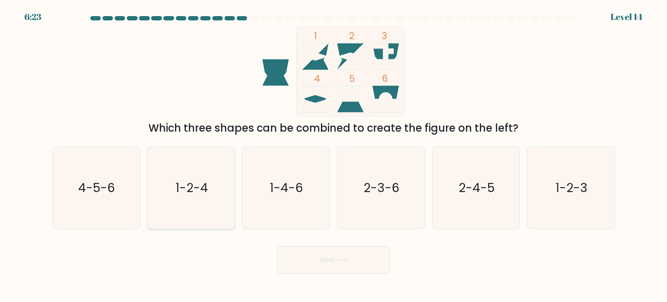
click at [180, 192] on text "1-2-4" at bounding box center [191, 186] width 33 height 17
click at [334, 155] on input "b. 1-2-4" at bounding box center [334, 153] width 0 height 4
radio input "true"
click at [322, 261] on button "Next" at bounding box center [333, 260] width 113 height 28
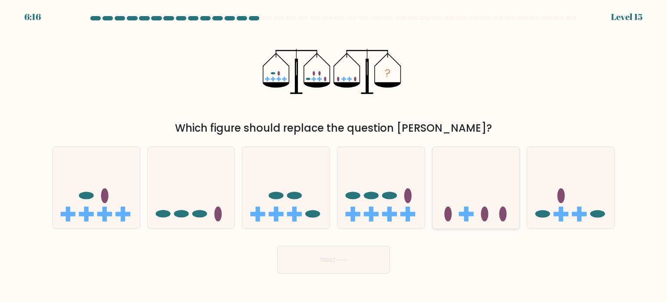
click at [461, 208] on icon at bounding box center [476, 188] width 87 height 72
click at [334, 155] on input "e." at bounding box center [334, 153] width 0 height 4
radio input "true"
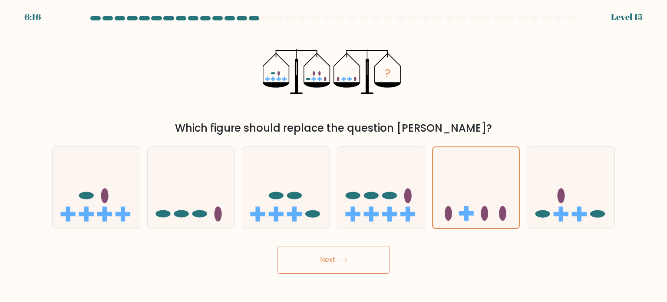
click at [364, 248] on button "Next" at bounding box center [333, 260] width 113 height 28
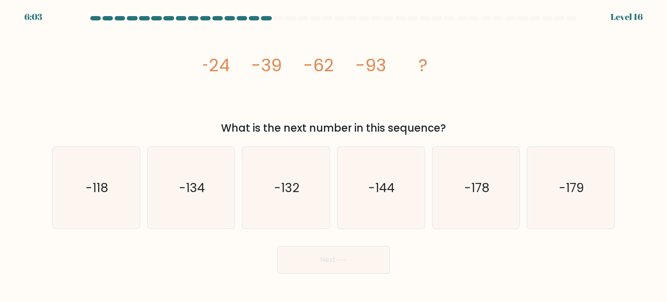
drag, startPoint x: 232, startPoint y: 40, endPoint x: 232, endPoint y: 65, distance: 24.8
click at [232, 65] on icon "image/svg+xml -24 -39 -62 -93 ?" at bounding box center [333, 71] width 261 height 91
click at [231, 45] on icon "image/svg+xml -24 -39 -62 -93 ?" at bounding box center [333, 71] width 261 height 91
click at [294, 42] on icon "image/svg+xml -24 -39 -62 -93 ?" at bounding box center [333, 71] width 261 height 91
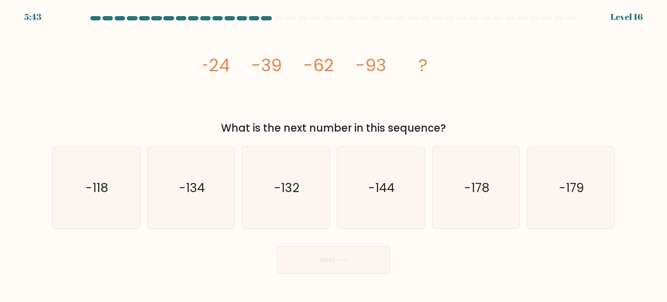
click at [245, 57] on icon "image/svg+xml -24 -39 -62 -93 ?" at bounding box center [333, 71] width 261 height 91
click at [302, 53] on icon "image/svg+xml -24 -39 -62 -93 ?" at bounding box center [333, 71] width 261 height 91
click at [287, 75] on icon "image/svg+xml -24 -39 -62 -93 ?" at bounding box center [333, 71] width 261 height 91
click at [346, 63] on icon "image/svg+xml -24 -39 -62 -93 ?" at bounding box center [333, 71] width 261 height 91
click at [278, 173] on icon "-132" at bounding box center [286, 188] width 82 height 82
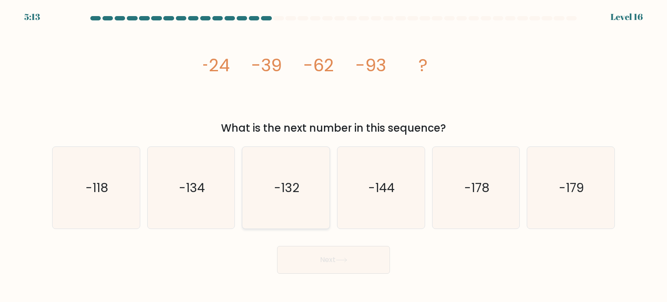
click at [334, 155] on input "c. -132" at bounding box center [334, 153] width 0 height 4
radio input "true"
click at [304, 261] on button "Next" at bounding box center [333, 260] width 113 height 28
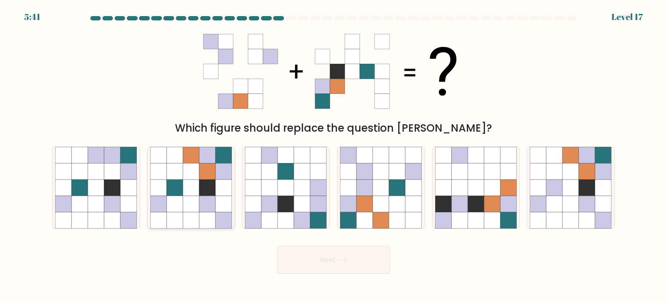
click at [202, 184] on icon at bounding box center [207, 187] width 17 height 17
click at [334, 155] on input "b." at bounding box center [334, 153] width 0 height 4
radio input "true"
click at [341, 262] on icon at bounding box center [342, 260] width 12 height 5
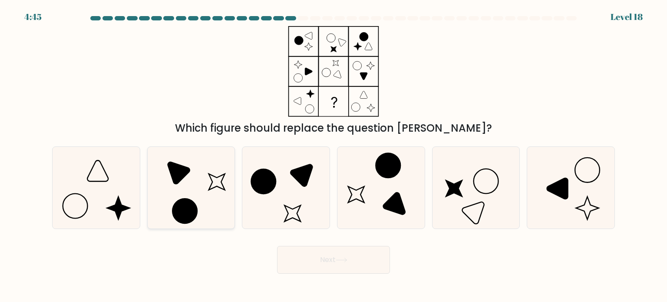
click at [189, 205] on circle at bounding box center [184, 210] width 35 height 35
click at [334, 155] on input "b." at bounding box center [334, 153] width 0 height 4
radio input "true"
click at [319, 251] on button "Next" at bounding box center [333, 260] width 113 height 28
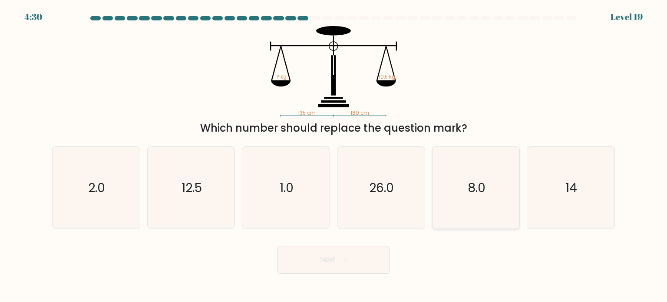
click at [466, 170] on icon "8.0" at bounding box center [476, 188] width 82 height 82
click at [334, 155] on input "e. 8.0" at bounding box center [334, 153] width 0 height 4
radio input "true"
click at [357, 257] on button "Next" at bounding box center [333, 260] width 113 height 28
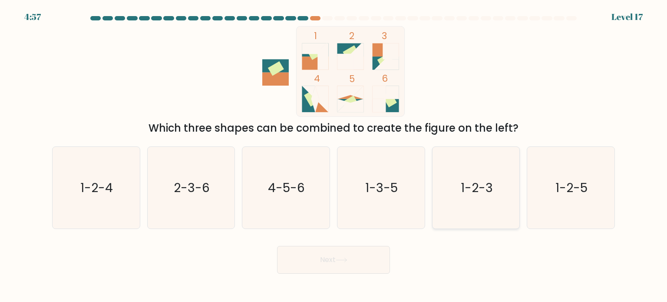
click at [465, 188] on text "1-2-3" at bounding box center [477, 186] width 32 height 17
click at [334, 155] on input "e. 1-2-3" at bounding box center [334, 153] width 0 height 4
radio input "true"
click at [352, 257] on button "Next" at bounding box center [333, 260] width 113 height 28
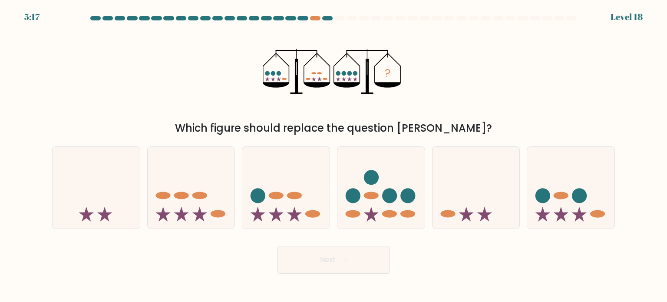
click at [285, 78] on ellipse at bounding box center [284, 79] width 5 height 2
click at [308, 81] on icon "?" at bounding box center [334, 71] width 142 height 91
drag, startPoint x: 263, startPoint y: 80, endPoint x: 288, endPoint y: 79, distance: 24.8
click at [271, 79] on icon "?" at bounding box center [334, 71] width 142 height 91
drag, startPoint x: 316, startPoint y: 79, endPoint x: 322, endPoint y: 79, distance: 6.1
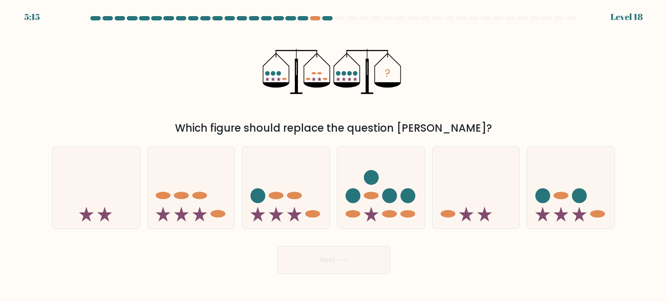
click at [322, 79] on icon "?" at bounding box center [334, 71] width 142 height 91
drag, startPoint x: 322, startPoint y: 79, endPoint x: 268, endPoint y: 81, distance: 53.4
click at [302, 80] on icon "?" at bounding box center [334, 71] width 142 height 91
drag, startPoint x: 274, startPoint y: 79, endPoint x: 292, endPoint y: 81, distance: 17.4
click at [292, 81] on icon "?" at bounding box center [334, 71] width 142 height 91
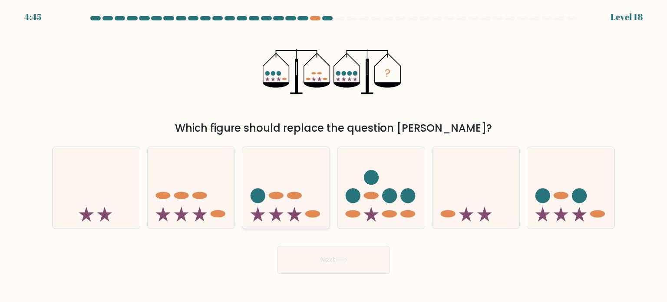
click at [313, 150] on div at bounding box center [286, 187] width 88 height 83
click at [334, 151] on input "c." at bounding box center [334, 153] width 0 height 4
radio input "true"
click at [333, 255] on button "Next" at bounding box center [333, 260] width 113 height 28
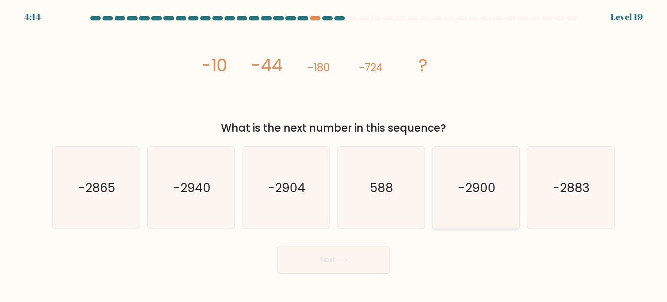
click at [481, 197] on icon "-2900" at bounding box center [476, 188] width 82 height 82
click at [334, 155] on input "e. -2900" at bounding box center [334, 153] width 0 height 4
radio input "true"
click at [363, 255] on button "Next" at bounding box center [333, 260] width 113 height 28
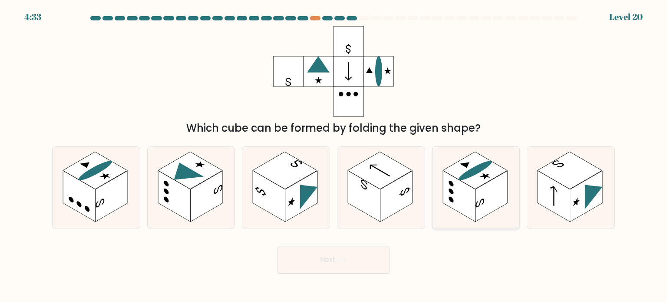
click at [473, 198] on rect at bounding box center [459, 195] width 33 height 51
click at [334, 155] on input "e." at bounding box center [334, 153] width 0 height 4
radio input "true"
click at [368, 269] on button "Next" at bounding box center [333, 260] width 113 height 28
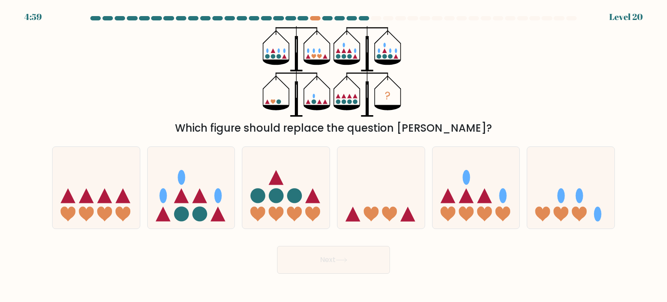
drag, startPoint x: 336, startPoint y: 56, endPoint x: 342, endPoint y: 57, distance: 6.1
click at [342, 57] on g at bounding box center [347, 51] width 22 height 16
click at [264, 101] on icon "?" at bounding box center [334, 71] width 142 height 91
click at [307, 102] on icon at bounding box center [308, 101] width 5 height 5
click at [314, 102] on circle at bounding box center [313, 101] width 5 height 5
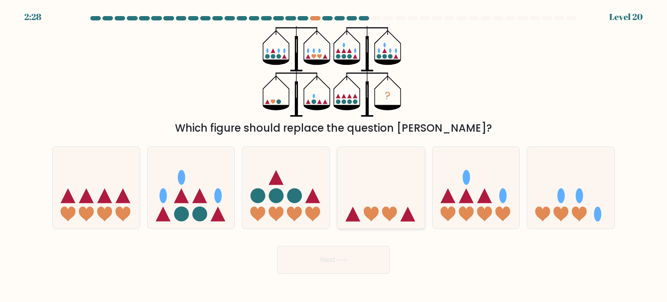
click at [397, 212] on icon at bounding box center [380, 188] width 87 height 72
click at [334, 155] on input "d." at bounding box center [334, 153] width 0 height 4
radio input "true"
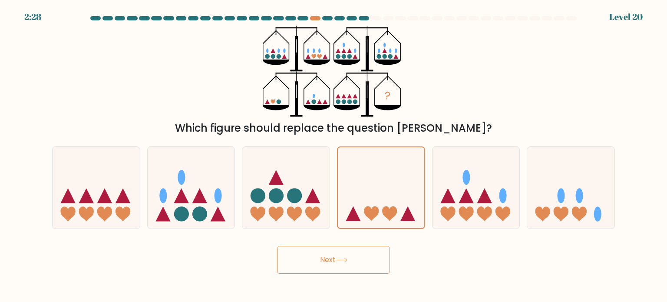
click at [329, 270] on button "Next" at bounding box center [333, 260] width 113 height 28
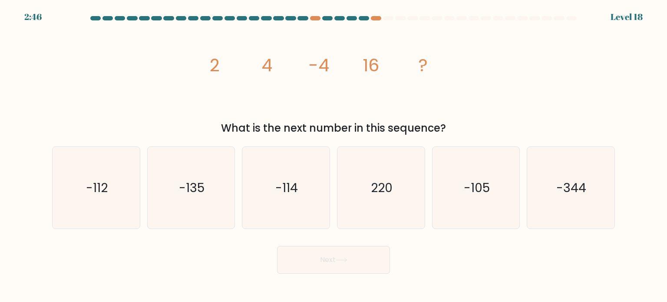
click at [238, 66] on icon "image/svg+xml 2 4 -4 16 ?" at bounding box center [333, 71] width 261 height 91
click at [291, 66] on icon "image/svg+xml 2 4 -4 16 ?" at bounding box center [333, 71] width 261 height 91
click at [349, 66] on icon "image/svg+xml 2 4 -4 16 ?" at bounding box center [333, 71] width 261 height 91
click at [414, 66] on icon "image/svg+xml 2 4 -4 16 ?" at bounding box center [333, 71] width 261 height 91
click at [245, 67] on icon "image/svg+xml 2 4 -4 16 ?" at bounding box center [333, 71] width 261 height 91
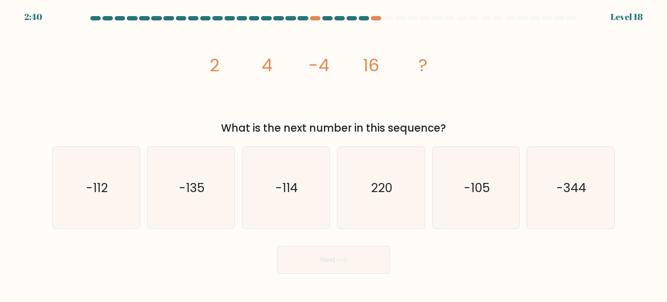
click at [302, 67] on icon "image/svg+xml 2 4 -4 16 ?" at bounding box center [333, 71] width 261 height 91
click at [393, 70] on icon "image/svg+xml 2 4 -4 16 ?" at bounding box center [333, 71] width 261 height 91
click at [240, 63] on icon "image/svg+xml 2 4 -4 16 ?" at bounding box center [333, 71] width 261 height 91
click at [299, 65] on icon "image/svg+xml 2 4 -4 16 ?" at bounding box center [333, 71] width 261 height 91
click at [355, 63] on icon "image/svg+xml 2 4 -4 16 ?" at bounding box center [333, 71] width 261 height 91
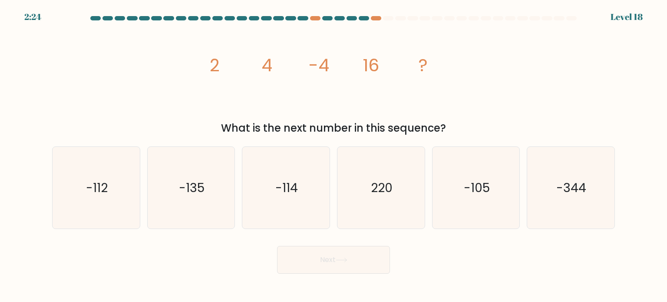
click at [413, 74] on icon "image/svg+xml 2 4 -4 16 ?" at bounding box center [333, 71] width 261 height 91
drag, startPoint x: 280, startPoint y: 56, endPoint x: 305, endPoint y: 69, distance: 28.4
click at [305, 69] on icon "image/svg+xml 2 4 -4 16 ?" at bounding box center [333, 71] width 261 height 91
click at [222, 51] on icon "image/svg+xml 2 4 -4 16 ?" at bounding box center [333, 71] width 261 height 91
drag, startPoint x: 321, startPoint y: 60, endPoint x: 354, endPoint y: 61, distance: 33.9
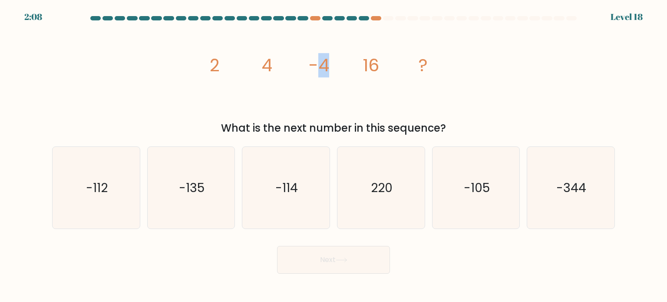
click at [354, 61] on icon "image/svg+xml 2 4 -4 16 ?" at bounding box center [333, 71] width 261 height 91
click at [300, 66] on icon "image/svg+xml 2 4 -4 16 ?" at bounding box center [333, 71] width 261 height 91
click at [221, 49] on icon "image/svg+xml 2 4 -4 16 ?" at bounding box center [333, 71] width 261 height 91
click at [290, 55] on icon "image/svg+xml 2 4 -4 16 ?" at bounding box center [333, 71] width 261 height 91
click at [337, 58] on icon "image/svg+xml 2 4 -4 16 ?" at bounding box center [333, 71] width 261 height 91
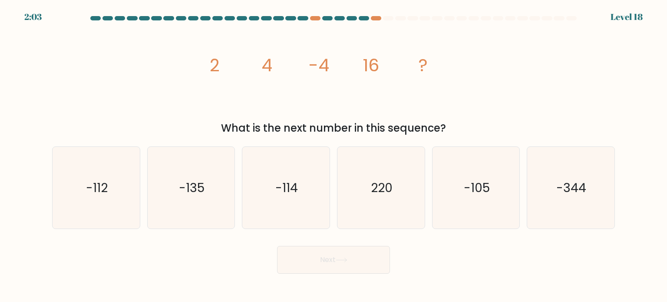
drag, startPoint x: 227, startPoint y: 59, endPoint x: 240, endPoint y: 59, distance: 13.0
click at [240, 59] on icon "image/svg+xml 2 4 -4 16 ?" at bounding box center [333, 71] width 261 height 91
click at [445, 195] on icon "-105" at bounding box center [476, 188] width 82 height 82
click at [334, 155] on input "e. -105" at bounding box center [334, 153] width 0 height 4
radio input "true"
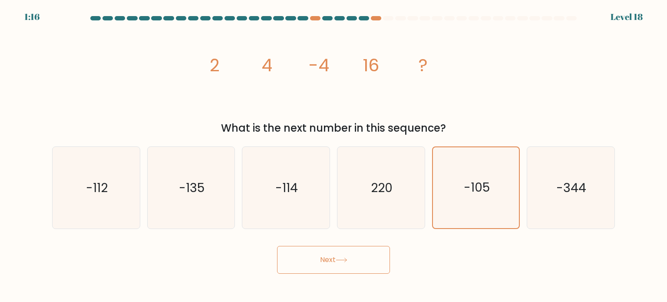
click at [335, 254] on button "Next" at bounding box center [333, 260] width 113 height 28
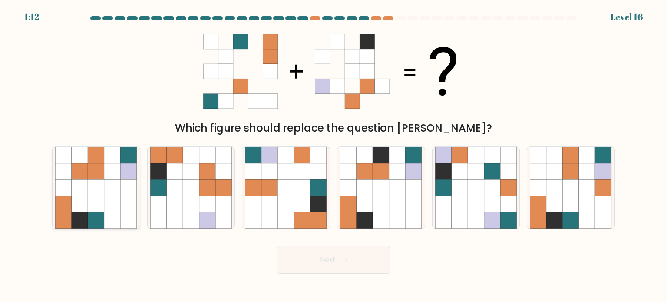
click at [129, 174] on icon at bounding box center [129, 171] width 17 height 17
click at [334, 155] on input "a." at bounding box center [334, 153] width 0 height 4
radio input "true"
click at [337, 259] on button "Next" at bounding box center [333, 260] width 113 height 28
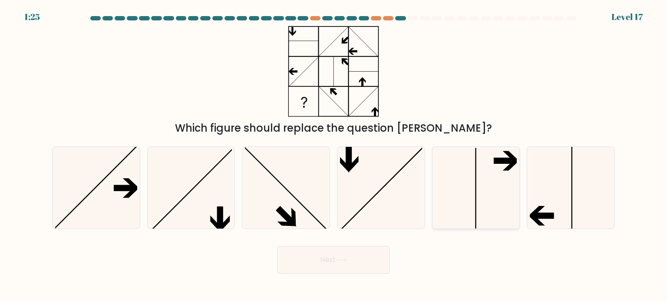
click at [496, 179] on icon at bounding box center [476, 188] width 82 height 82
click at [334, 155] on input "e." at bounding box center [334, 153] width 0 height 4
radio input "true"
click at [297, 262] on button "Next" at bounding box center [333, 260] width 113 height 28
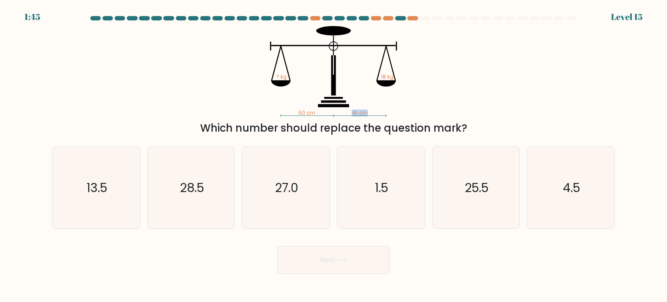
drag, startPoint x: 371, startPoint y: 112, endPoint x: 335, endPoint y: 112, distance: 35.6
click at [335, 112] on icon "60 cm 45 cm ? kg 18 kg" at bounding box center [333, 71] width 261 height 91
click at [420, 130] on div "Which number should replace the question mark?" at bounding box center [333, 128] width 552 height 16
click at [86, 196] on icon "13.5" at bounding box center [96, 188] width 82 height 82
click at [334, 155] on input "a. 13.5" at bounding box center [334, 153] width 0 height 4
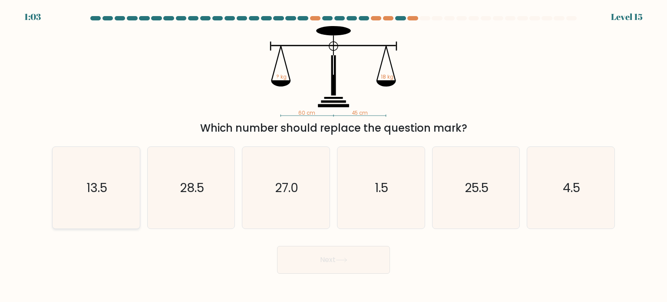
radio input "true"
click at [308, 259] on button "Next" at bounding box center [333, 260] width 113 height 28
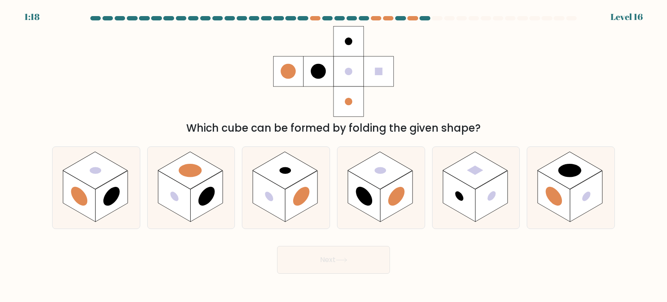
click at [278, 141] on div "a. b. c." at bounding box center [334, 183] width 570 height 89
click at [274, 180] on rect at bounding box center [285, 170] width 65 height 37
click at [334, 155] on input "c." at bounding box center [334, 153] width 0 height 4
radio input "true"
click at [444, 182] on rect at bounding box center [459, 195] width 33 height 51
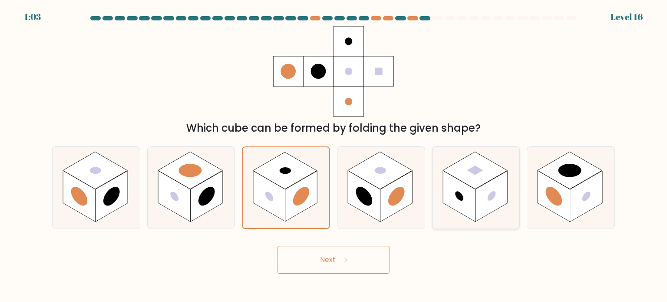
click at [334, 155] on input "e." at bounding box center [334, 153] width 0 height 4
radio input "true"
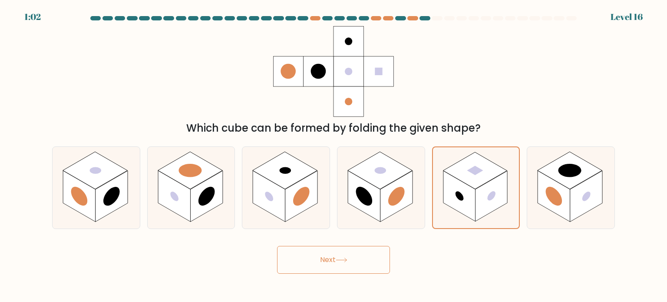
click at [347, 259] on icon at bounding box center [342, 260] width 12 height 5
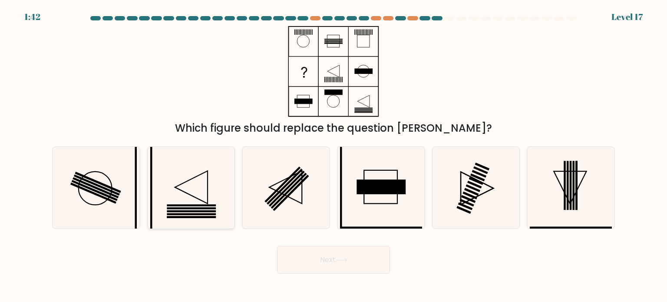
click at [188, 188] on icon at bounding box center [191, 188] width 82 height 82
click at [334, 155] on input "b." at bounding box center [334, 153] width 0 height 4
radio input "true"
click at [327, 254] on button "Next" at bounding box center [333, 260] width 113 height 28
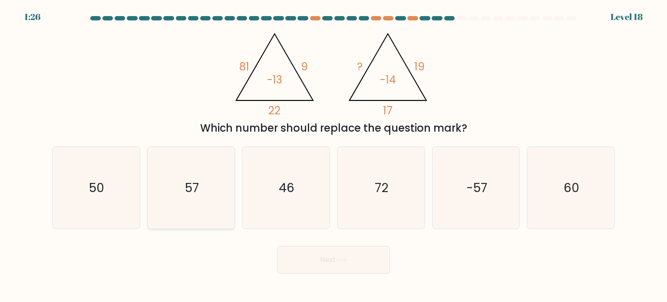
click at [195, 172] on icon "57" at bounding box center [191, 188] width 82 height 82
click at [334, 155] on input "b. 57" at bounding box center [334, 153] width 0 height 4
radio input "true"
click at [322, 261] on button "Next" at bounding box center [333, 260] width 113 height 28
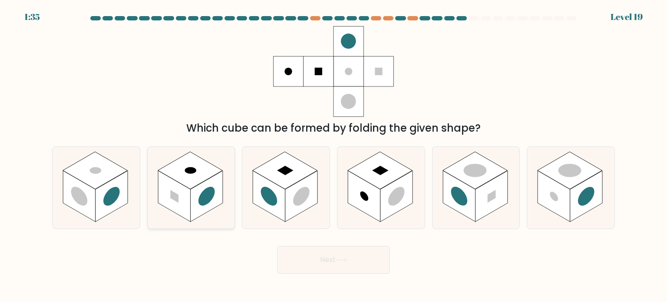
click at [170, 198] on rect at bounding box center [174, 195] width 33 height 51
click at [334, 155] on input "b." at bounding box center [334, 153] width 0 height 4
radio input "true"
click at [326, 258] on button "Next" at bounding box center [333, 260] width 113 height 28
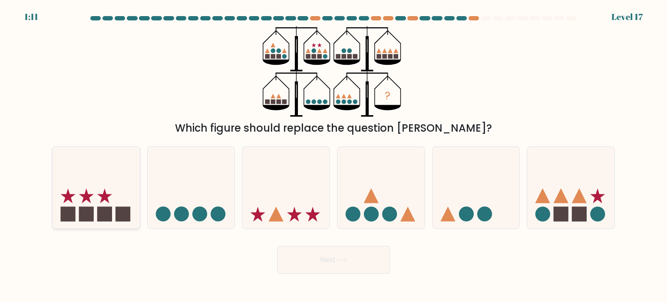
click at [79, 200] on icon at bounding box center [96, 188] width 87 height 72
click at [334, 155] on input "a." at bounding box center [334, 153] width 0 height 4
radio input "true"
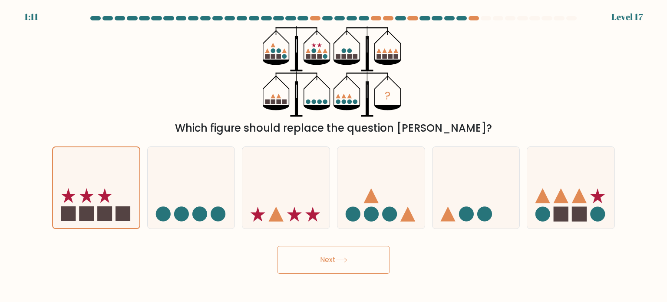
click at [342, 266] on button "Next" at bounding box center [333, 260] width 113 height 28
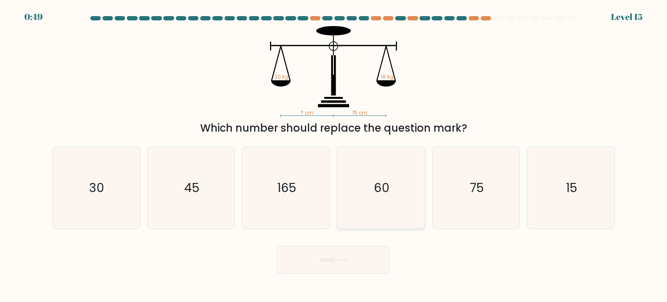
click at [392, 174] on icon "60" at bounding box center [381, 188] width 82 height 82
click at [334, 155] on input "d. 60" at bounding box center [334, 153] width 0 height 4
radio input "true"
click at [354, 253] on button "Next" at bounding box center [333, 260] width 113 height 28
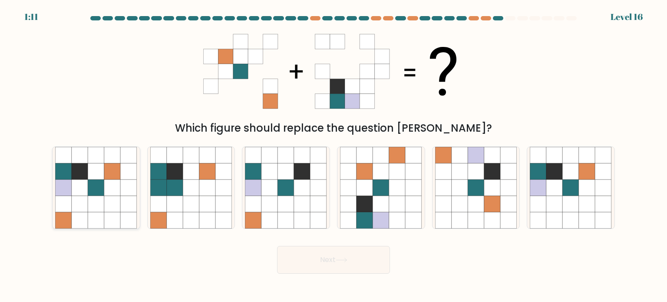
click at [100, 195] on icon at bounding box center [96, 187] width 17 height 17
click at [334, 155] on input "a." at bounding box center [334, 153] width 0 height 4
radio input "true"
click at [302, 257] on button "Next" at bounding box center [333, 260] width 113 height 28
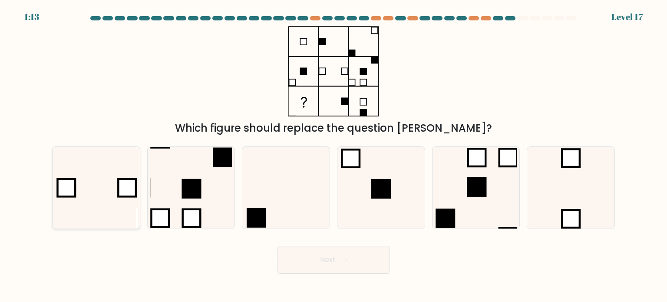
click at [104, 155] on icon at bounding box center [96, 188] width 82 height 82
click at [334, 155] on input "a." at bounding box center [334, 153] width 0 height 4
radio input "true"
click at [346, 261] on icon at bounding box center [342, 260] width 12 height 5
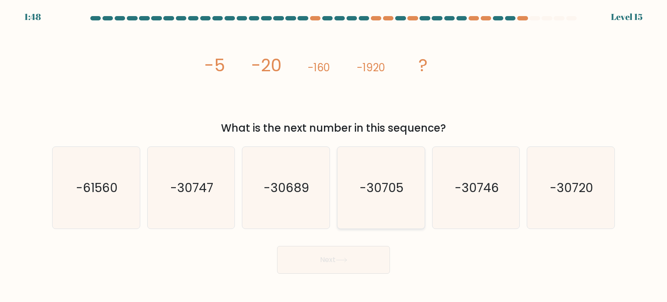
click at [352, 178] on icon "-30705" at bounding box center [381, 188] width 82 height 82
click at [334, 155] on input "d. -30705" at bounding box center [334, 153] width 0 height 4
radio input "true"
click at [328, 262] on button "Next" at bounding box center [333, 260] width 113 height 28
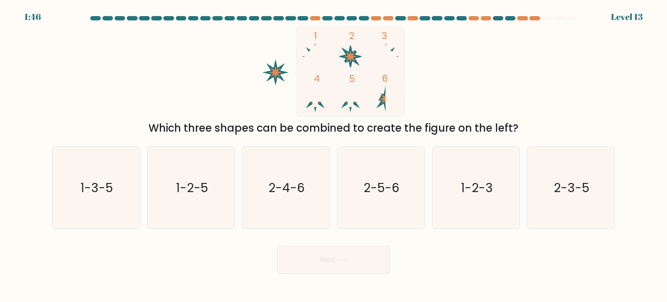
drag, startPoint x: 498, startPoint y: 176, endPoint x: 382, endPoint y: 233, distance: 129.7
click at [498, 175] on icon "1-2-3" at bounding box center [476, 188] width 82 height 82
click at [334, 155] on input "e. 1-2-3" at bounding box center [334, 153] width 0 height 4
radio input "true"
click at [363, 256] on button "Next" at bounding box center [333, 260] width 113 height 28
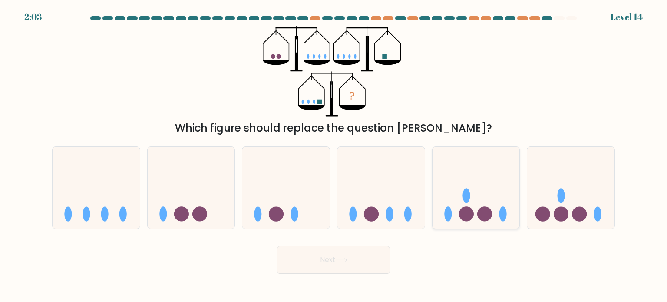
click at [464, 215] on circle at bounding box center [466, 213] width 15 height 15
click at [334, 155] on input "e." at bounding box center [334, 153] width 0 height 4
radio input "true"
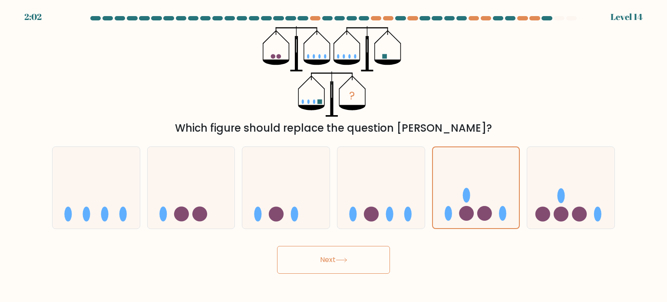
click at [373, 262] on button "Next" at bounding box center [333, 260] width 113 height 28
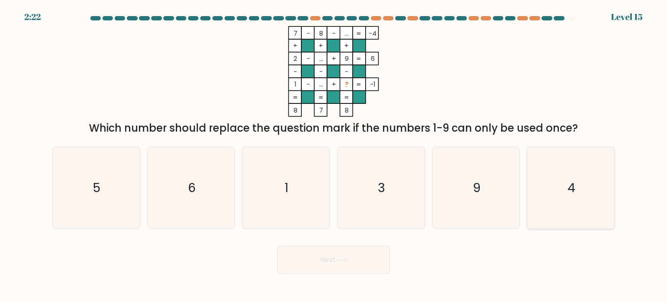
click at [598, 164] on icon "4" at bounding box center [571, 188] width 82 height 82
click at [334, 155] on input "f. 4" at bounding box center [334, 153] width 0 height 4
radio input "true"
click at [333, 263] on button "Next" at bounding box center [333, 260] width 113 height 28
